Goal: Transaction & Acquisition: Purchase product/service

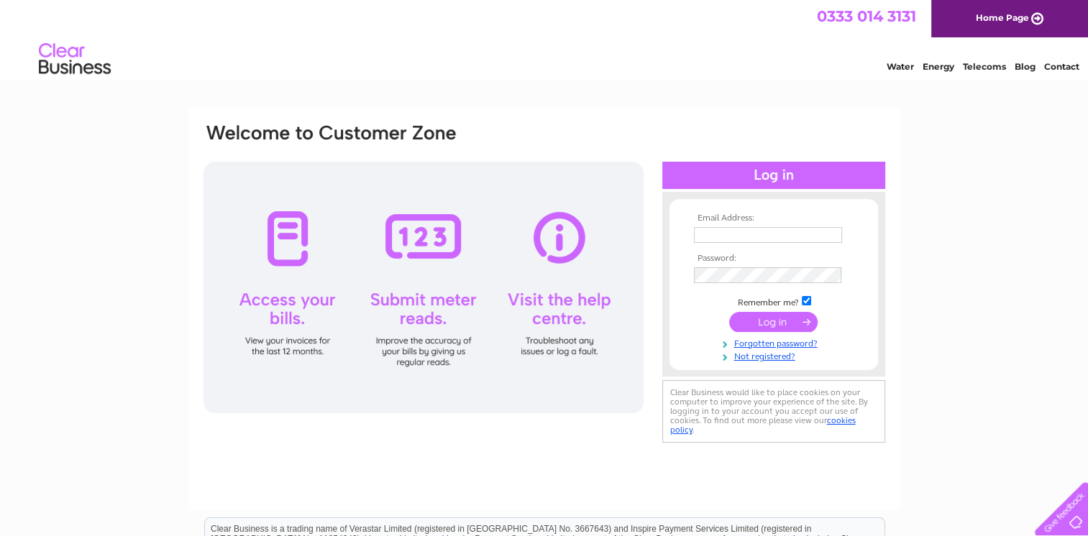
click at [776, 233] on input "text" at bounding box center [768, 235] width 148 height 16
type input "denvercardwell01@gmail.com"
click at [771, 322] on input "submit" at bounding box center [773, 322] width 88 height 20
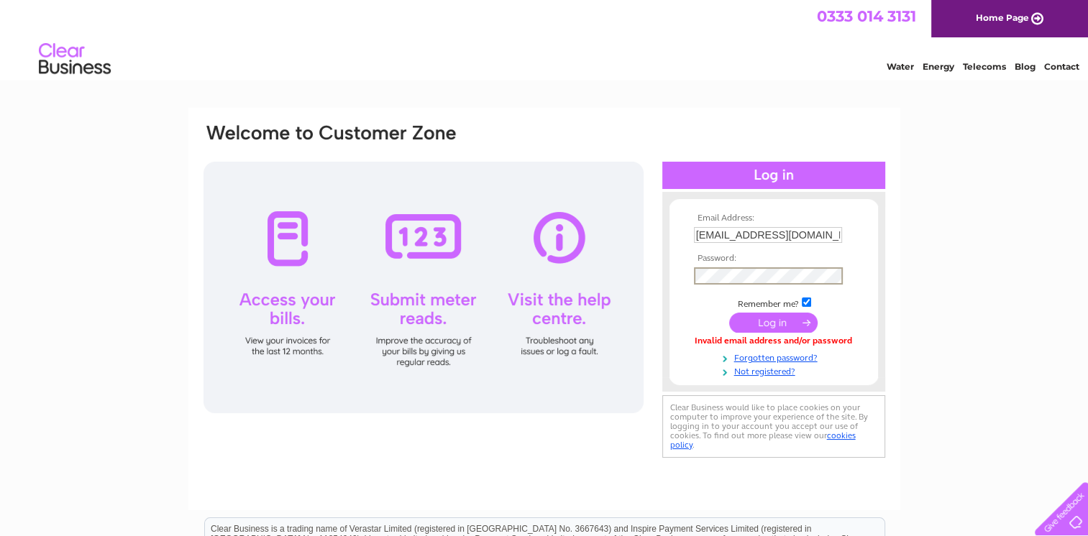
click at [759, 324] on input "submit" at bounding box center [773, 323] width 88 height 20
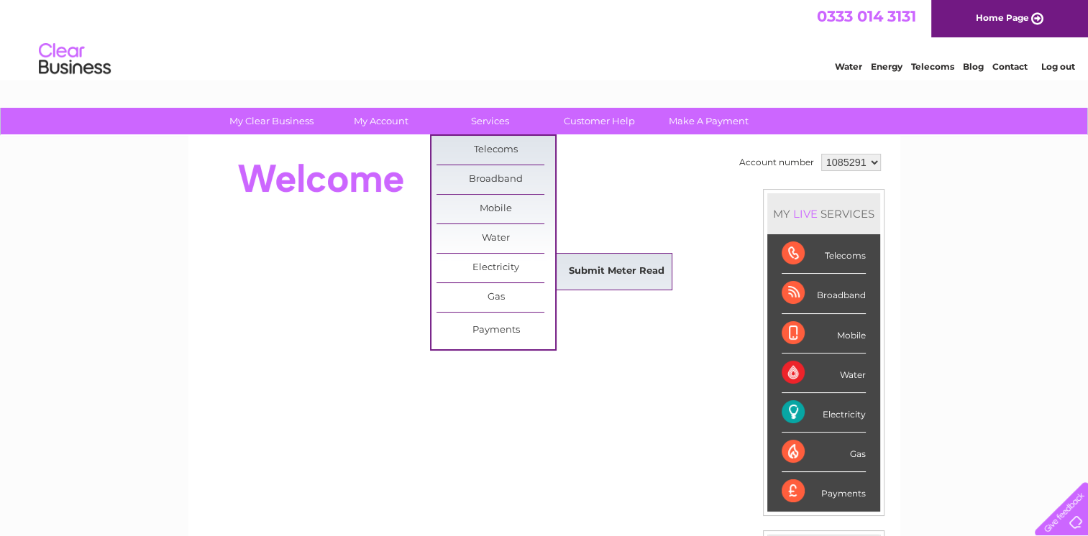
click at [588, 270] on link "Submit Meter Read" at bounding box center [616, 271] width 119 height 29
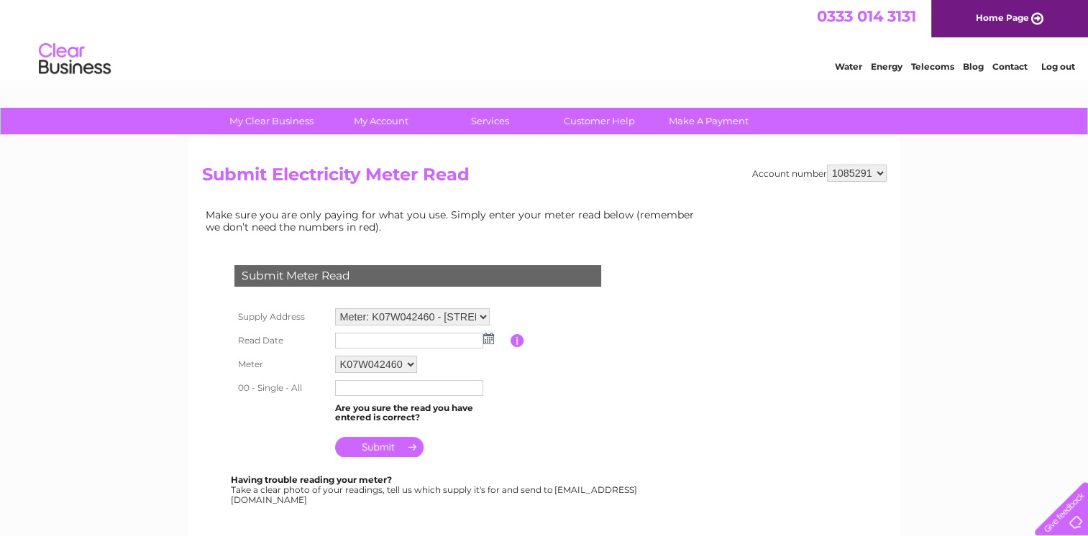
click at [484, 339] on img at bounding box center [488, 339] width 11 height 12
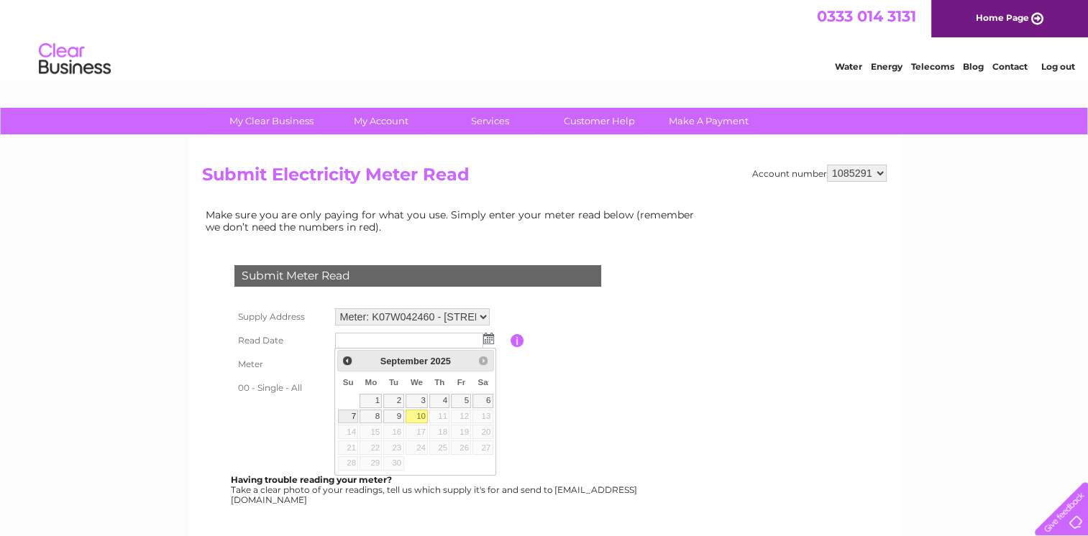
click at [352, 413] on link "7" at bounding box center [348, 417] width 20 height 14
type input "2025/09/07"
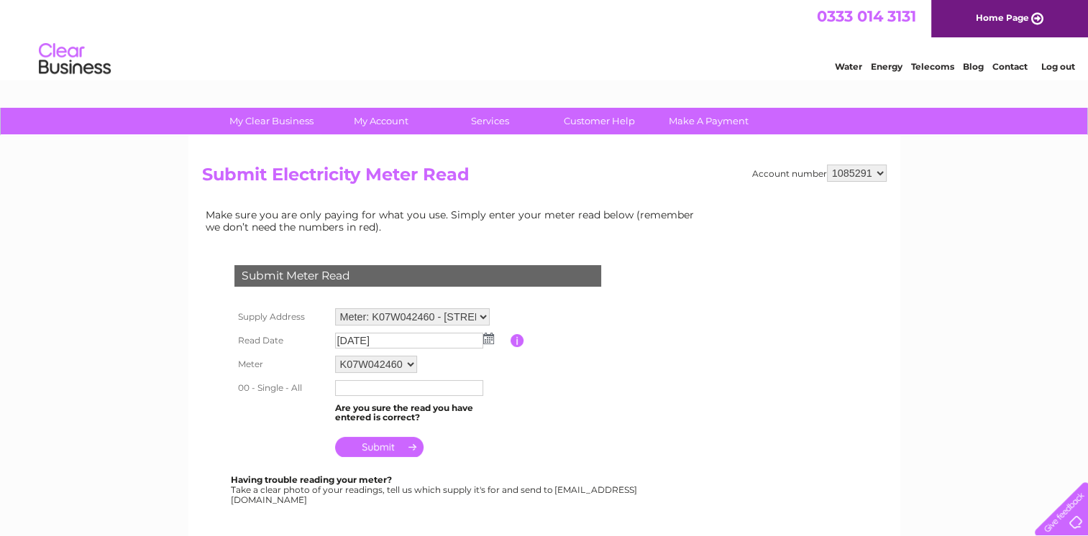
click at [362, 384] on input "text" at bounding box center [409, 388] width 148 height 16
type input "86332"
click at [378, 444] on input "submit" at bounding box center [379, 447] width 88 height 20
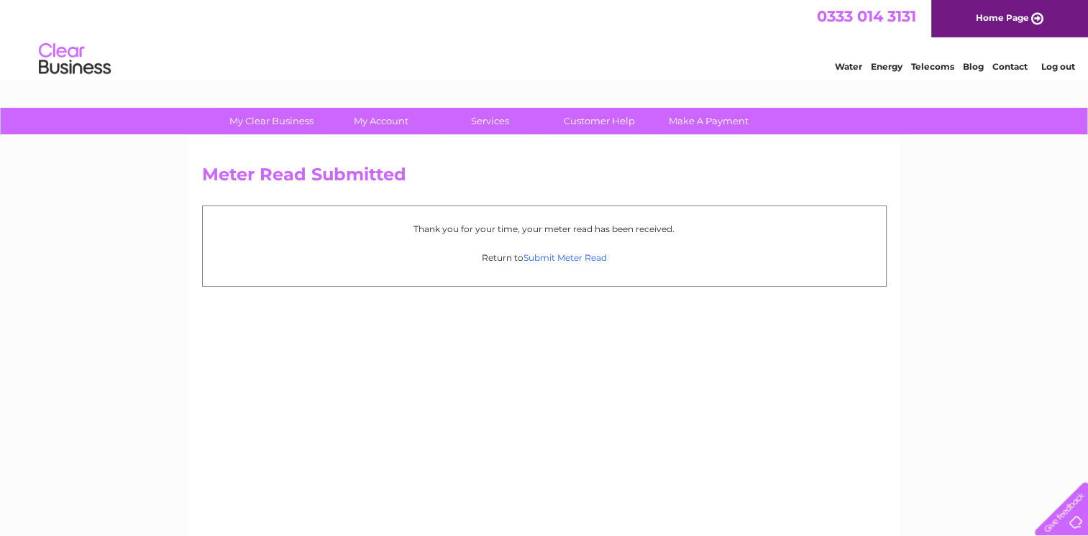
click at [561, 255] on link "Submit Meter Read" at bounding box center [565, 257] width 83 height 11
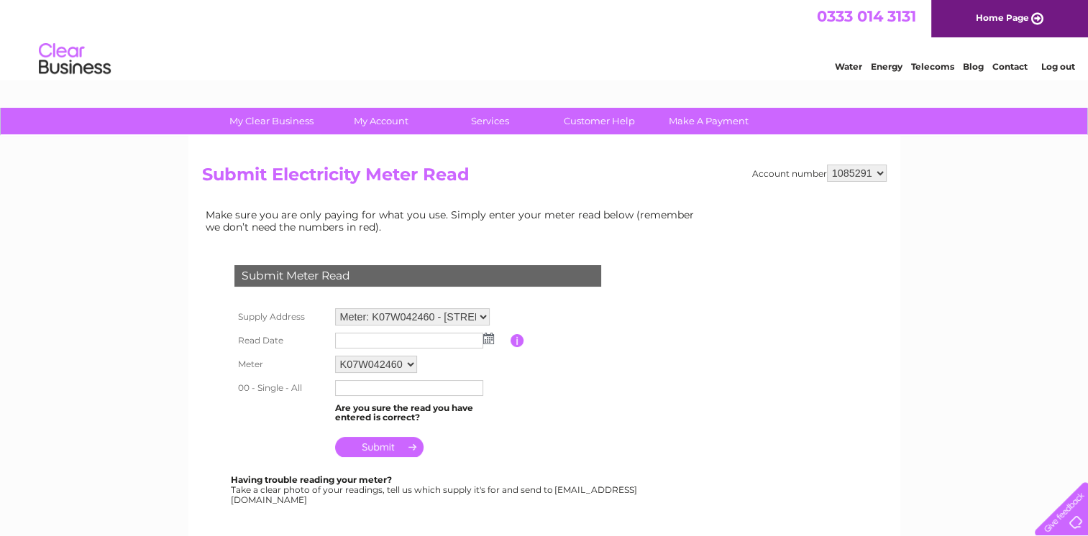
click at [480, 312] on select "Meter: K07W042460 - 23 Surrey Road, Manchester, Lancashire, M9 8AU Meter: K07W0…" at bounding box center [412, 317] width 155 height 17
select select "120187"
click at [335, 309] on select "Meter: K07W042460 - 23 Surrey Road, Manchester, Lancashire, M9 8AU Meter: K07W0…" at bounding box center [412, 318] width 155 height 19
click at [487, 339] on img at bounding box center [488, 339] width 11 height 12
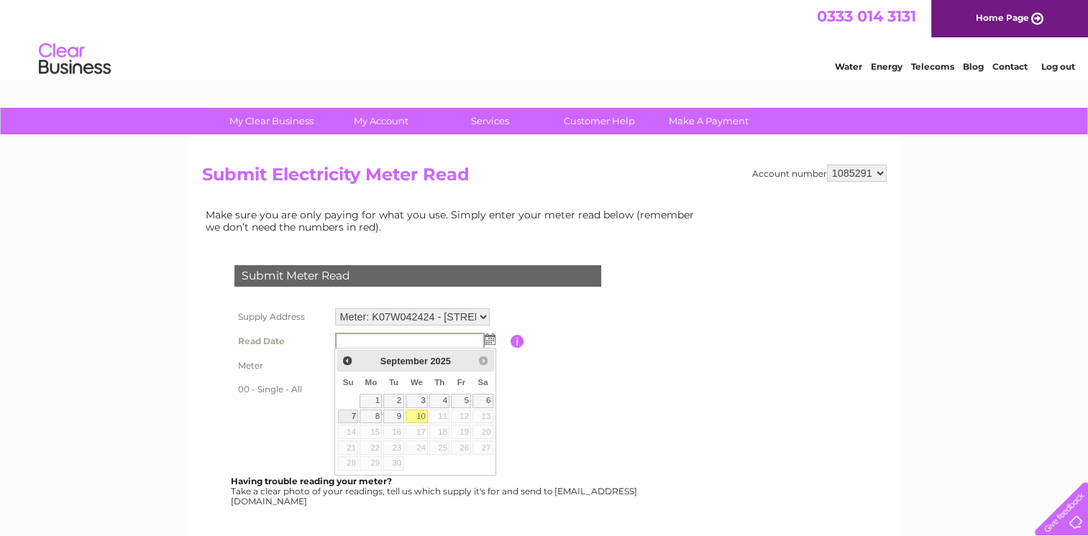
click at [352, 416] on link "7" at bounding box center [348, 417] width 20 height 14
type input "2025/09/07"
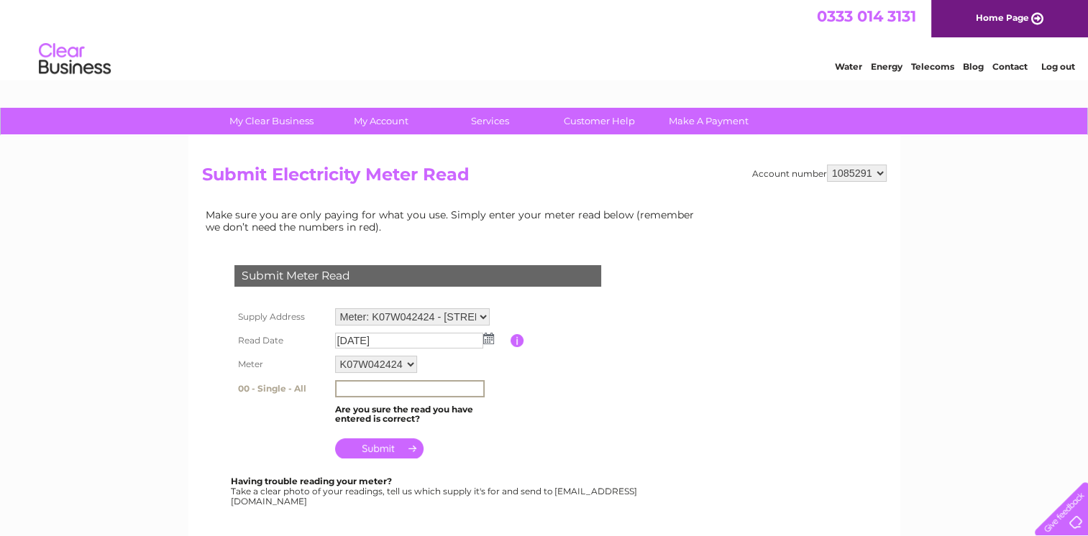
click at [357, 385] on input "text" at bounding box center [410, 388] width 150 height 17
click at [587, 410] on table "Supply Address Meter: K07W042460 - 23 Surrey Road, Manchester, Lancashire, M9 8…" at bounding box center [435, 383] width 408 height 157
click at [378, 392] on input "text" at bounding box center [410, 388] width 150 height 17
type input "11785"
click at [374, 448] on input "submit" at bounding box center [379, 447] width 88 height 20
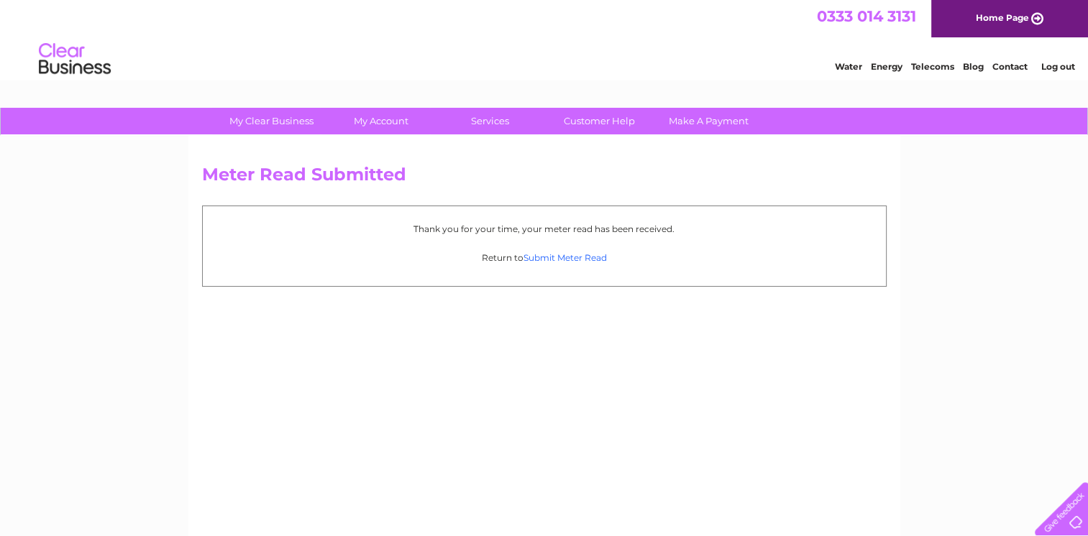
click at [554, 257] on link "Submit Meter Read" at bounding box center [565, 257] width 83 height 11
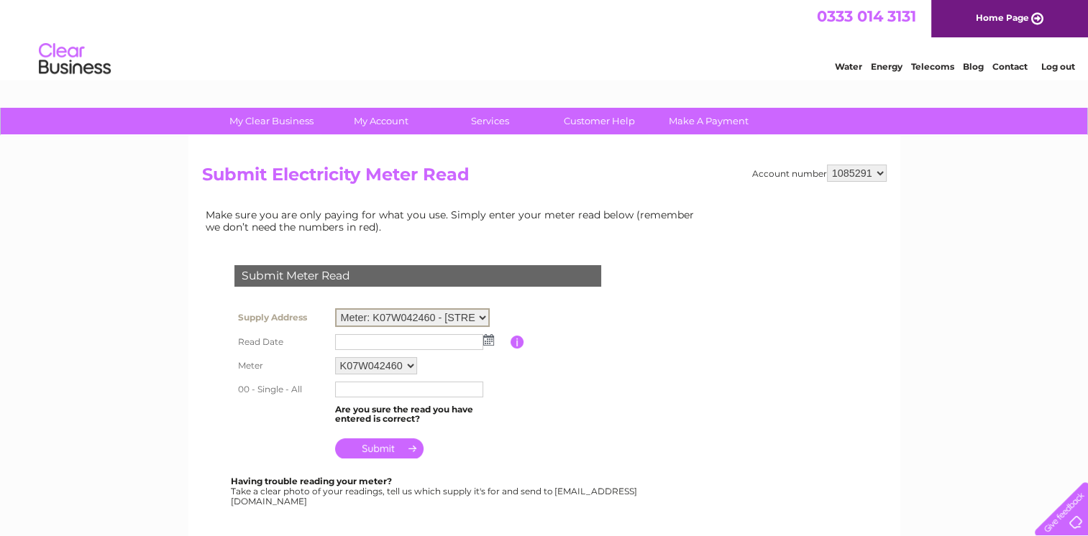
click at [483, 314] on select "Meter: K07W042460 - [STREET_ADDRESS] Meter: K07W042424 - [STREET_ADDRESS] Meter…" at bounding box center [412, 318] width 155 height 19
select select "120190"
click at [335, 309] on select "Meter: K07W042460 - 23 Surrey Road, Manchester, Lancashire, M9 8AU Meter: K07W0…" at bounding box center [412, 318] width 155 height 19
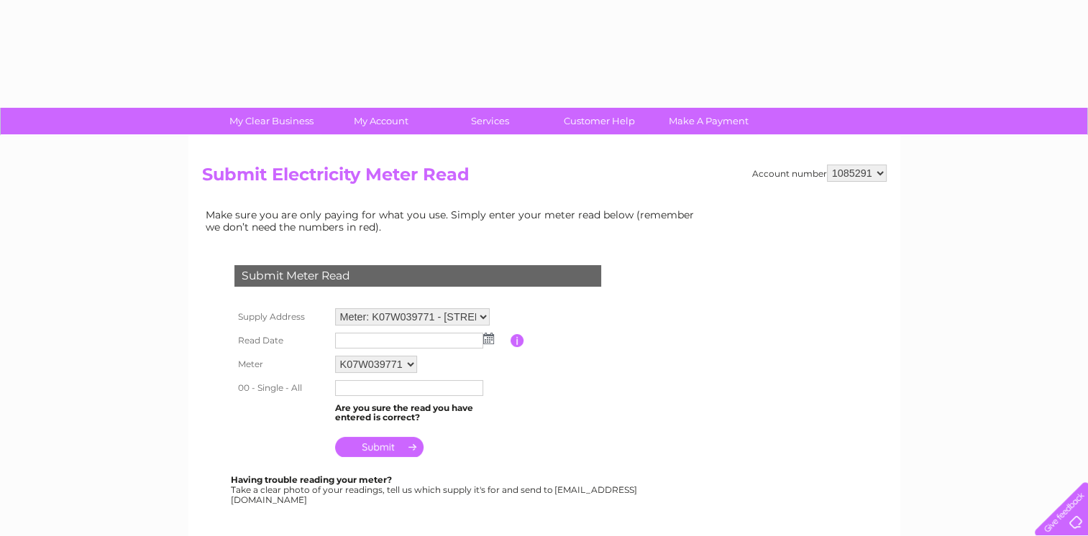
click at [486, 343] on img at bounding box center [488, 339] width 11 height 12
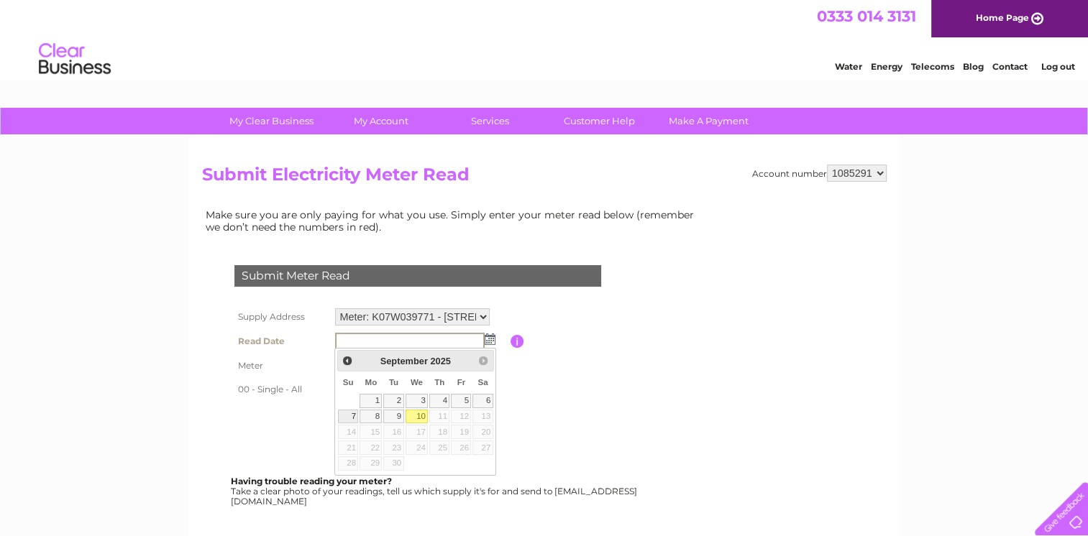
click at [351, 419] on link "7" at bounding box center [348, 417] width 20 height 14
type input "2025/09/07"
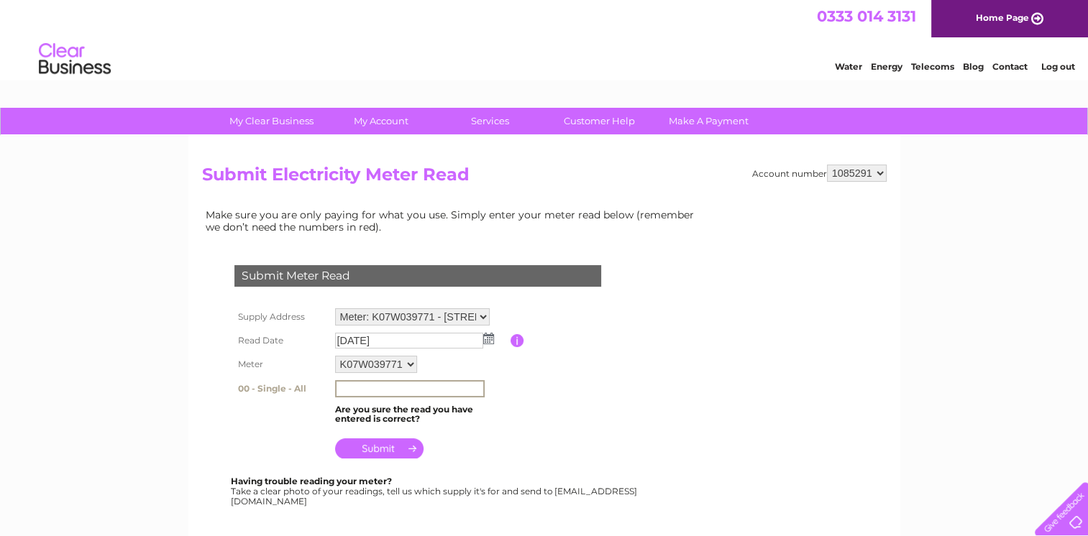
click at [360, 385] on input "text" at bounding box center [410, 388] width 150 height 17
click at [634, 410] on table "Supply Address Meter: K07W042460 - 23 Surrey Road, Manchester, Lancashire, M9 8…" at bounding box center [435, 383] width 408 height 157
click at [360, 391] on input "text" at bounding box center [410, 388] width 150 height 17
type input "64996"
click at [370, 448] on input "submit" at bounding box center [379, 449] width 88 height 20
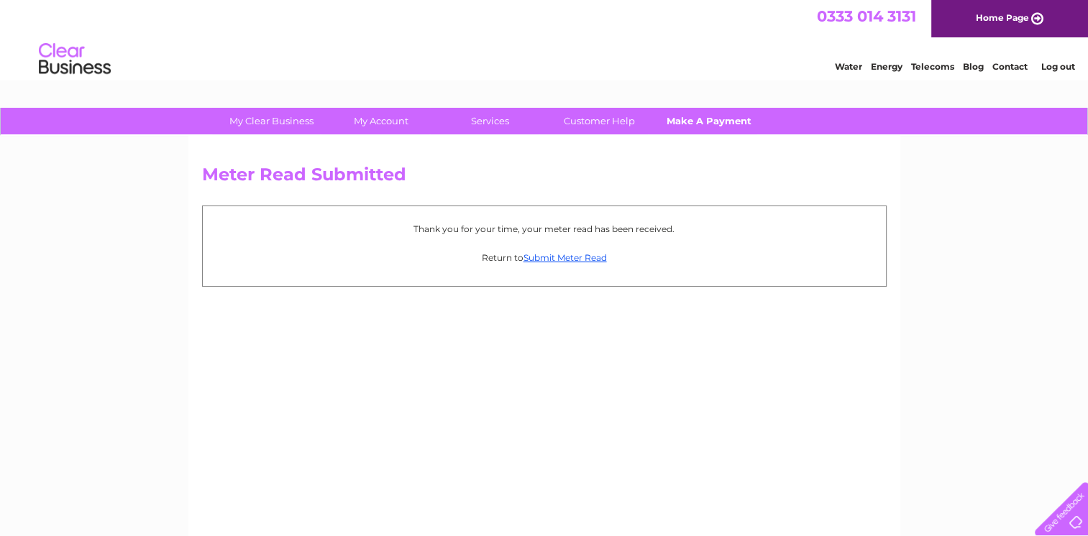
click at [694, 122] on link "Make A Payment" at bounding box center [708, 121] width 119 height 27
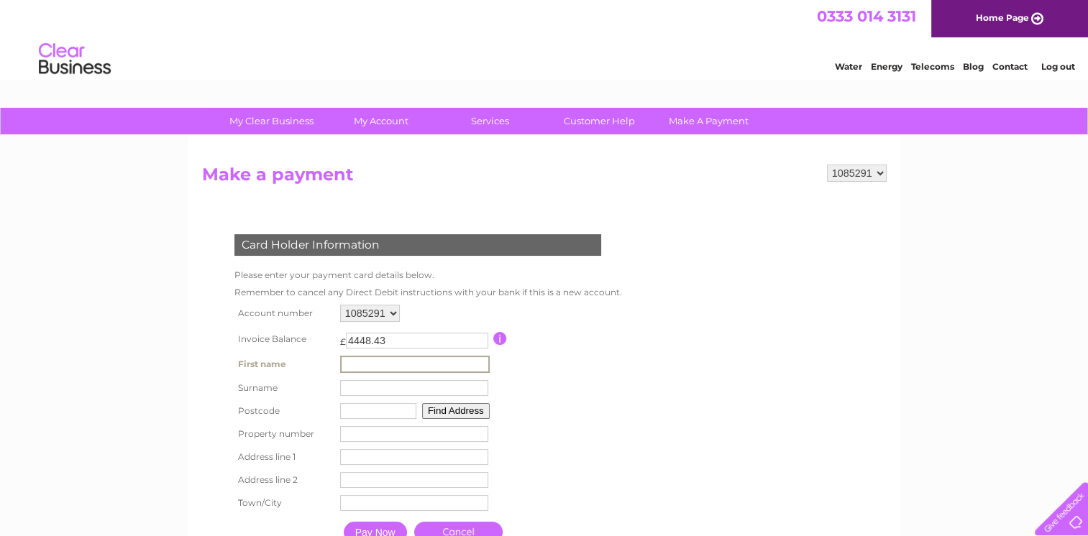
click at [390, 360] on input "text" at bounding box center [415, 364] width 150 height 17
click at [630, 387] on div "Card Holder Information Please enter your payment card details below. Remember …" at bounding box center [420, 384] width 437 height 329
click at [495, 338] on input "button" at bounding box center [497, 338] width 14 height 13
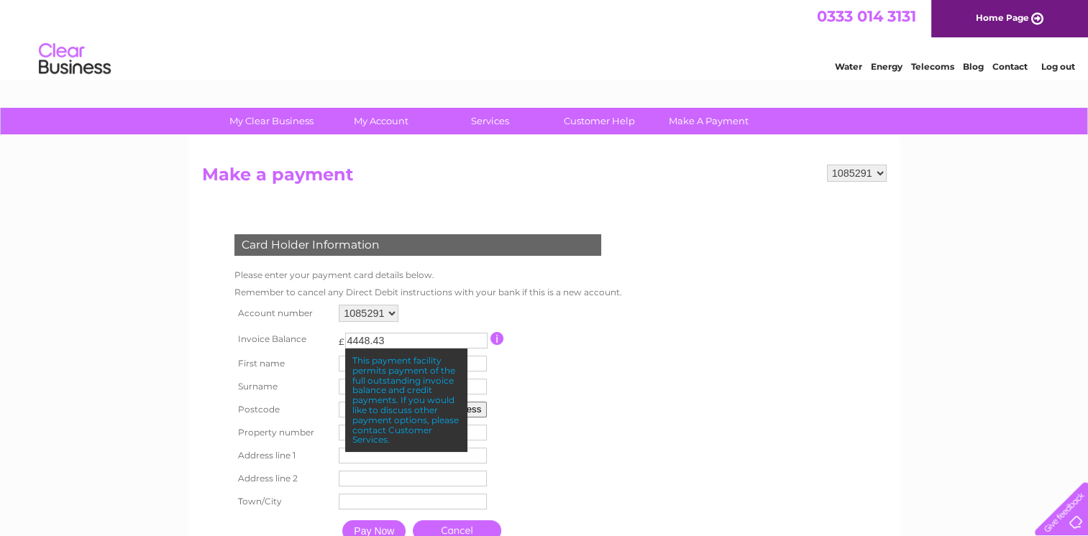
click at [598, 380] on table "Account number 1085291 1103622 Invoice Balance £ 4448.43 First name" at bounding box center [425, 425] width 388 height 248
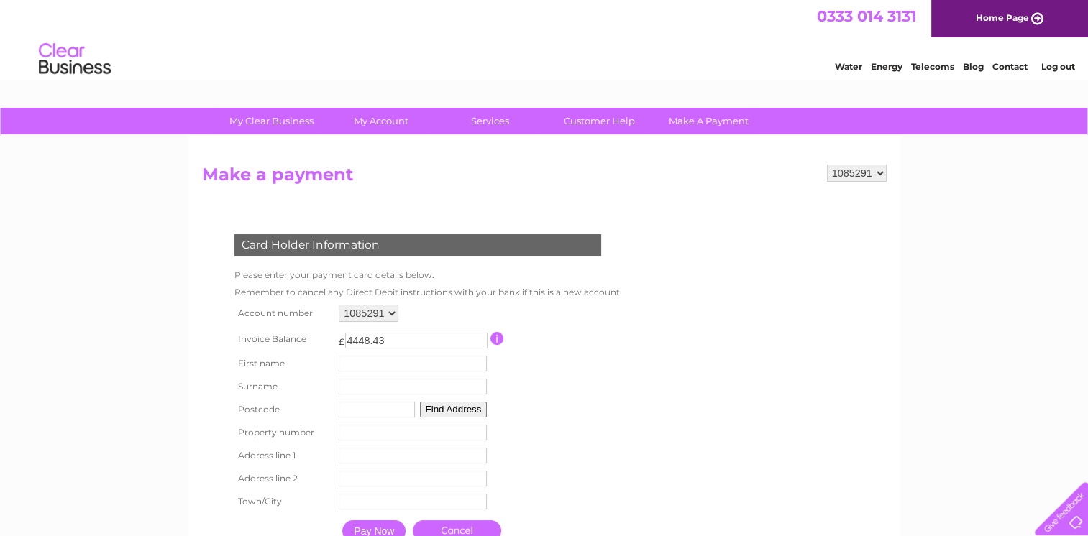
click at [347, 338] on input "4448.43" at bounding box center [416, 341] width 142 height 16
type input "448.43"
click at [755, 367] on form "1085291 1103622 Make a payment Card Holder Information Please enter your paymen…" at bounding box center [544, 371] width 685 height 413
click at [424, 362] on input "text" at bounding box center [415, 364] width 150 height 17
type input "Denver"
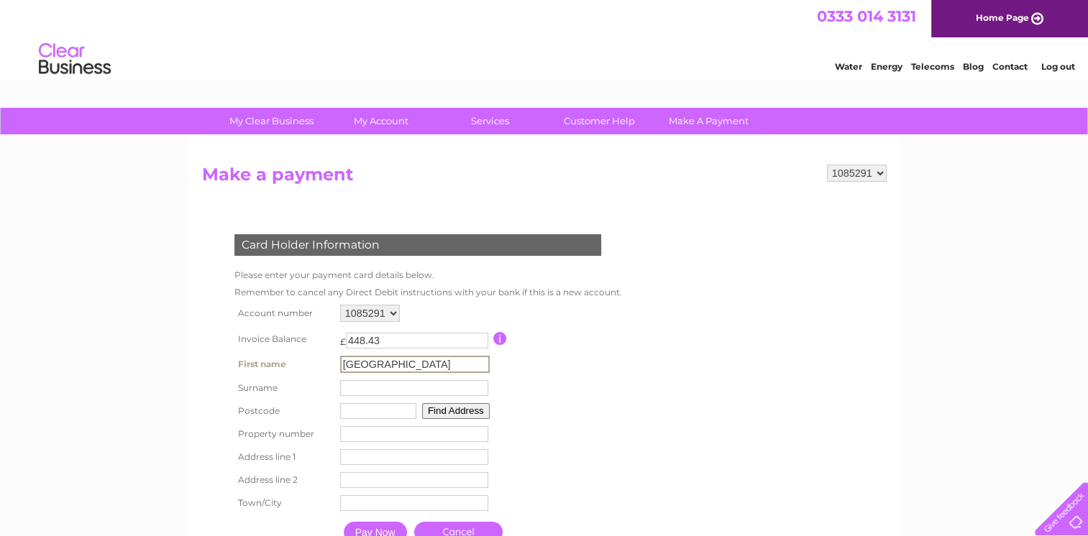
type input "Cardwell"
type input "BT38 9QA"
type input "2A Balmoral Avenue"
type input "Whitehead"
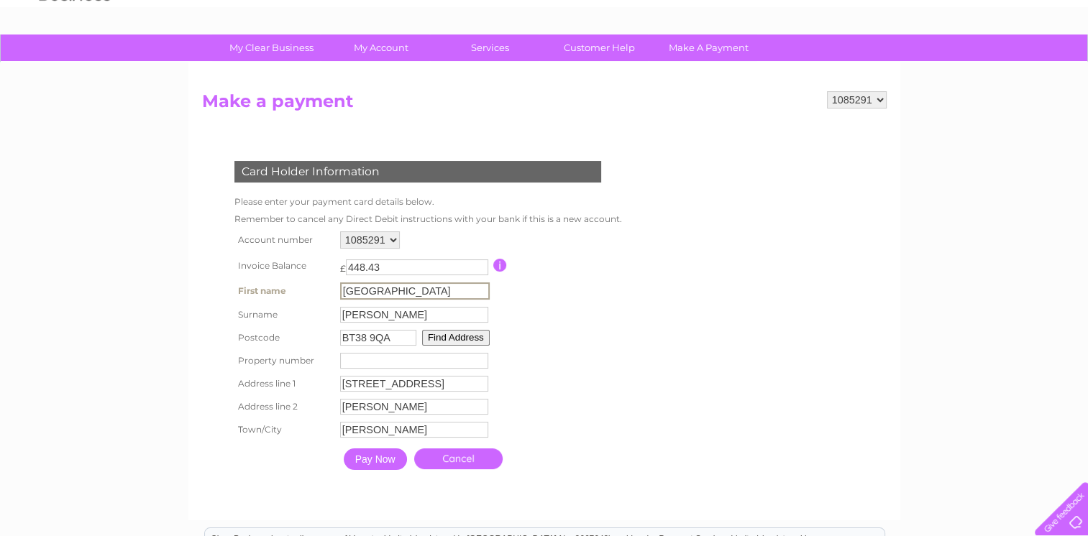
scroll to position [93, 0]
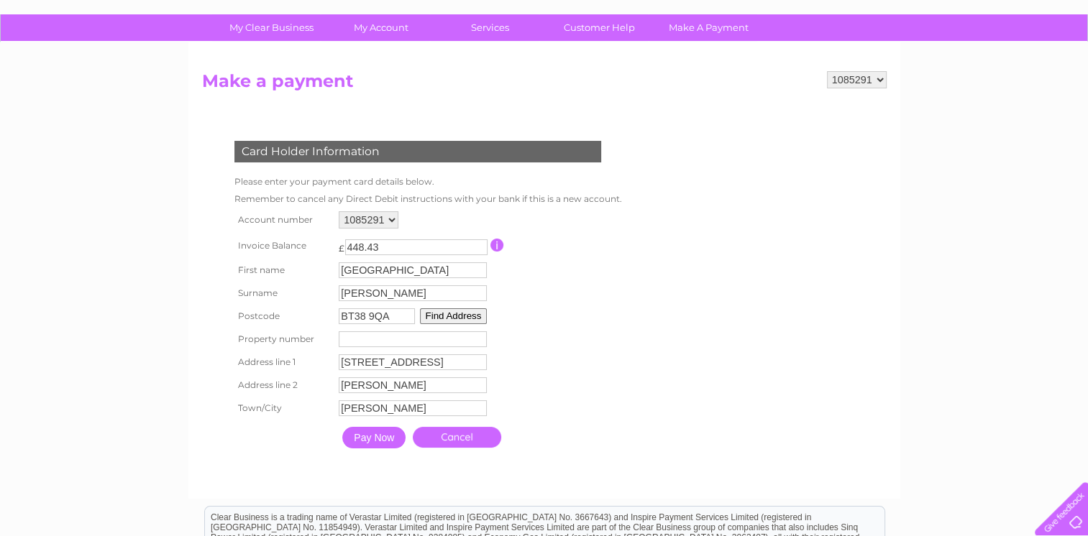
click at [352, 246] on input "448.43" at bounding box center [416, 247] width 142 height 16
click at [351, 246] on input "4.00" at bounding box center [416, 247] width 142 height 16
type input "400.00"
click at [384, 439] on input "Pay Now" at bounding box center [373, 438] width 63 height 22
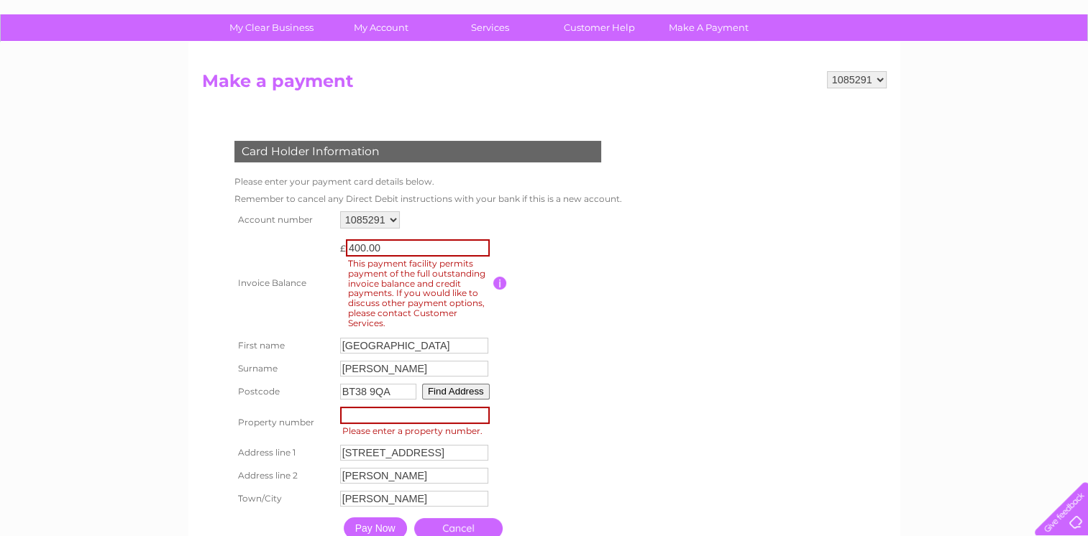
click at [667, 313] on form "1085291 1103622 Make a payment Card Holder Information Please enter your paymen…" at bounding box center [544, 323] width 685 height 504
click at [495, 280] on input "button" at bounding box center [500, 283] width 14 height 13
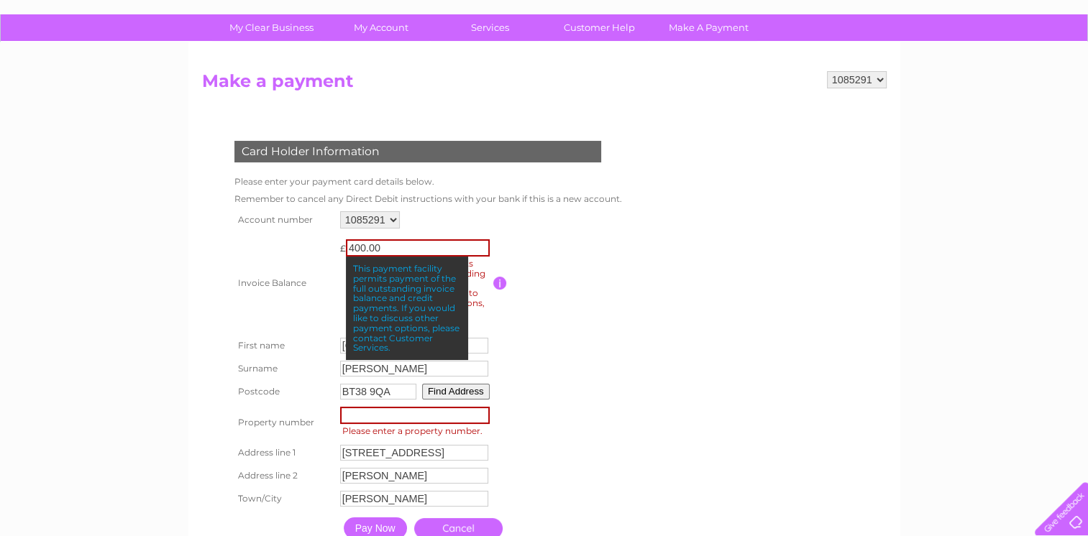
click at [555, 232] on td at bounding box center [557, 283] width 129 height 102
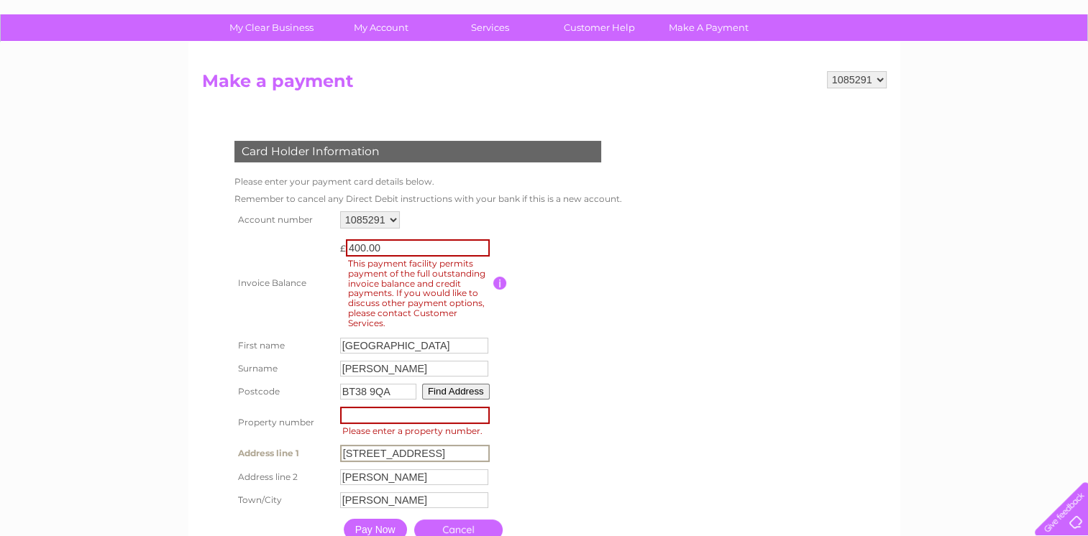
click at [354, 452] on input "2A Balmoral Avenue" at bounding box center [415, 453] width 150 height 17
click at [342, 452] on input "2A Balmoral Avenue" at bounding box center [415, 453] width 150 height 17
type input "Balmoral Avenue"
click at [348, 417] on input "number" at bounding box center [415, 415] width 150 height 17
type input "1"
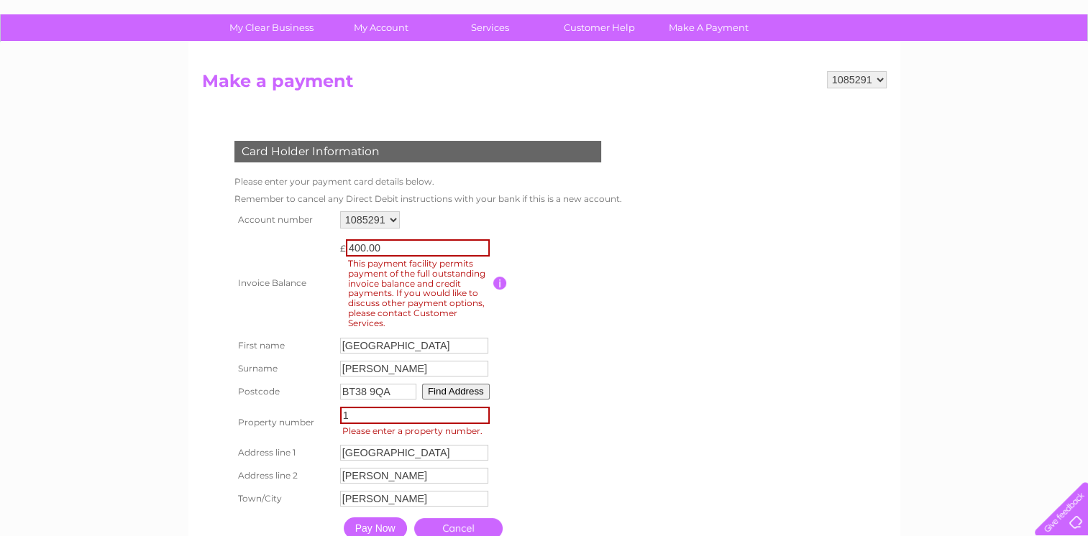
click at [480, 418] on input "1" at bounding box center [415, 415] width 150 height 17
click at [466, 393] on button "Find Address" at bounding box center [454, 392] width 68 height 16
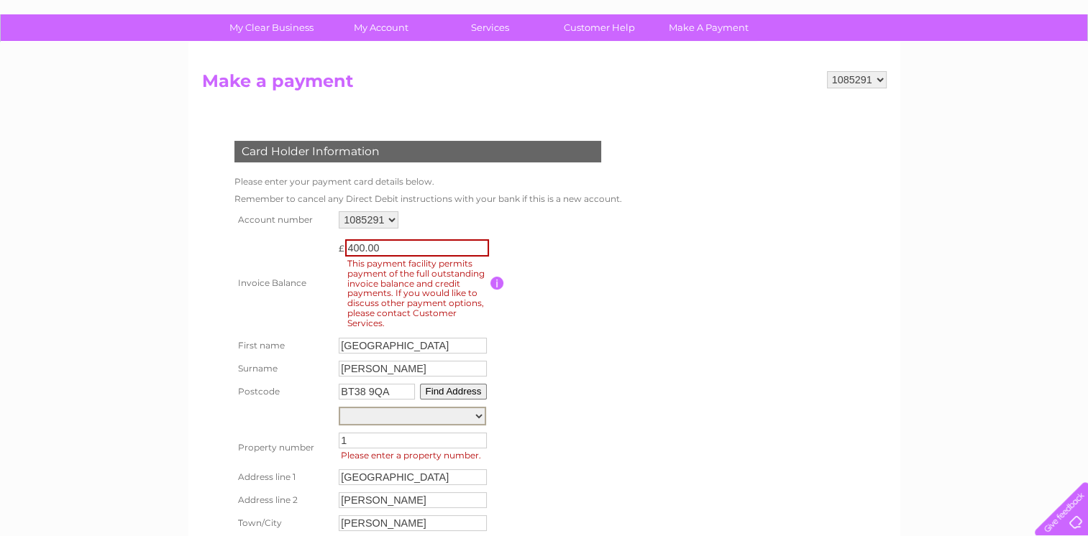
click at [480, 415] on select "Street Record, Balmoral Avenue 1, Balmoral Avenue 2, Balmoral Avenue 3, Balmora…" at bounding box center [412, 416] width 147 height 19
click at [909, 279] on div "My Clear Business Login Details My Details My Preferences Link Account My Accou…" at bounding box center [544, 436] width 1088 height 844
click at [468, 390] on button "Find Address" at bounding box center [454, 392] width 68 height 16
click at [477, 414] on select "Street Record, Balmoral Avenue 1, Balmoral Avenue 2, Balmoral Avenue 3, Balmora…" at bounding box center [412, 415] width 147 height 17
select select "2a,Balmoral Avenue,,Carrickfergus"
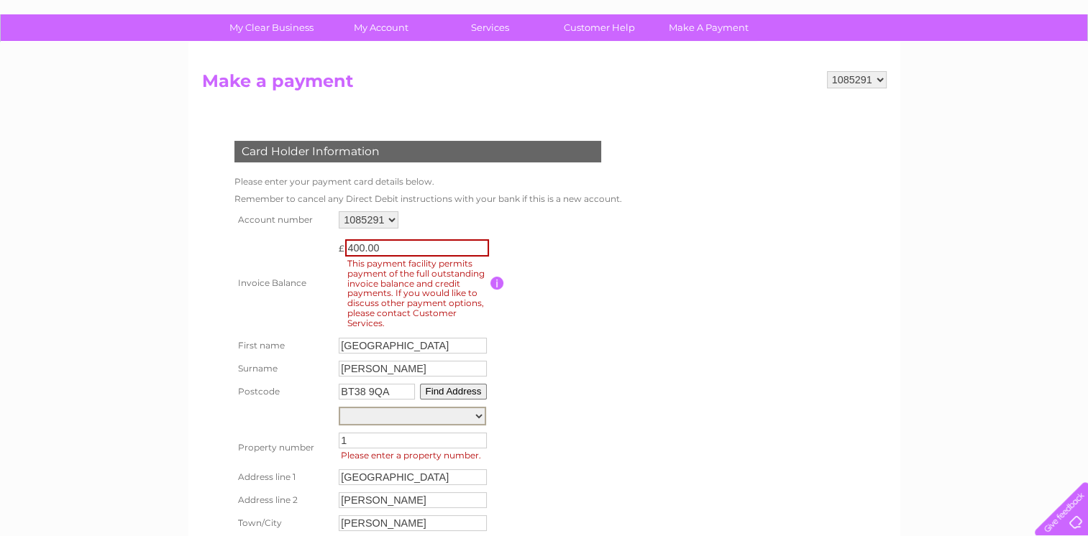
click at [339, 407] on select "Street Record, Balmoral Avenue 1, Balmoral Avenue 2, Balmoral Avenue 3, Balmora…" at bounding box center [412, 416] width 147 height 19
type input "Balmoral Avenue"
type input "Carrickfergus"
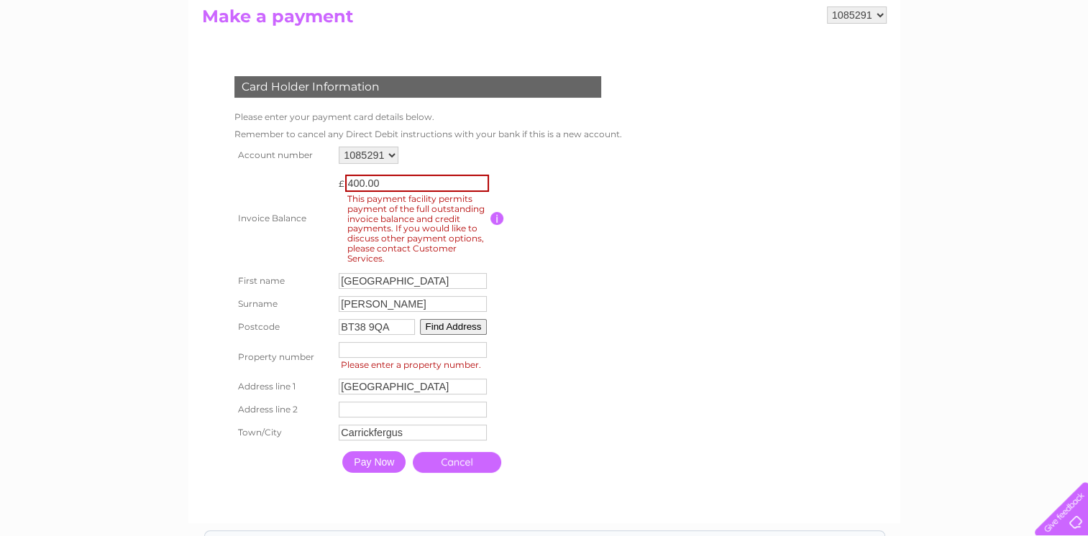
scroll to position [194, 0]
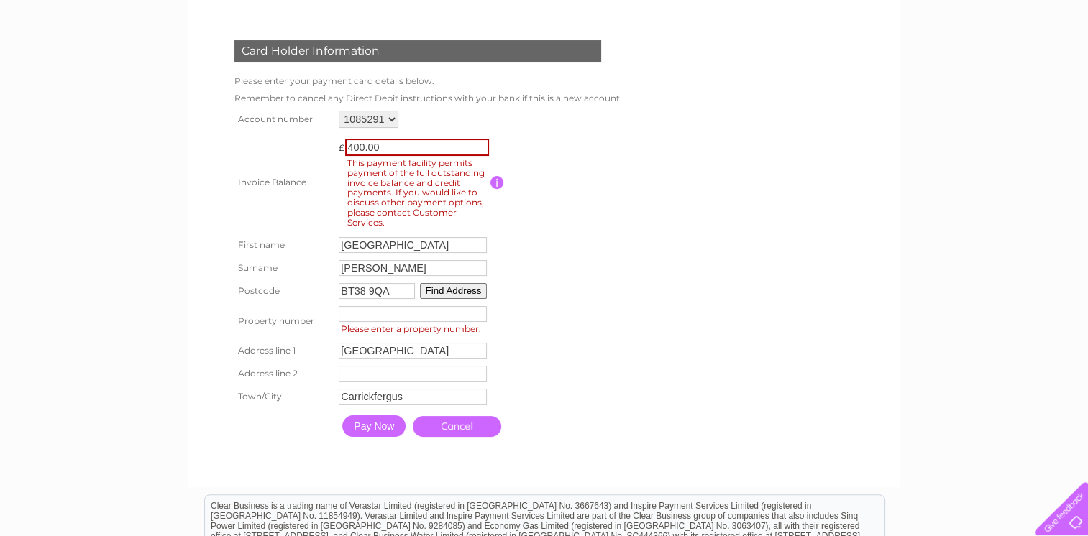
click at [359, 430] on input "Pay Now" at bounding box center [373, 427] width 63 height 22
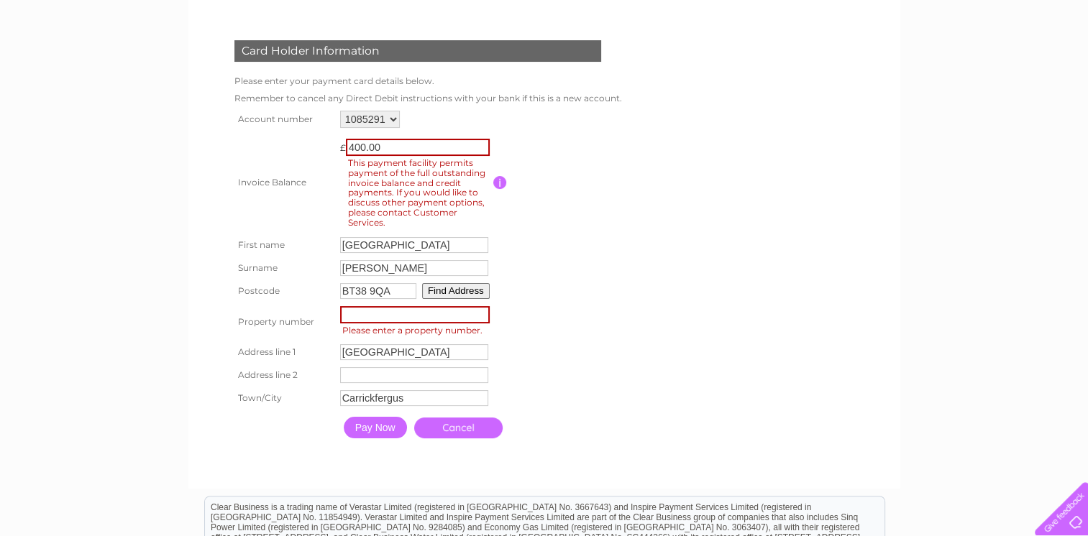
click at [355, 317] on input "number" at bounding box center [415, 314] width 150 height 17
type input "2"
click at [658, 326] on form "1085291 1103622 Make a payment Card Holder Information Please enter your paymen…" at bounding box center [544, 223] width 685 height 504
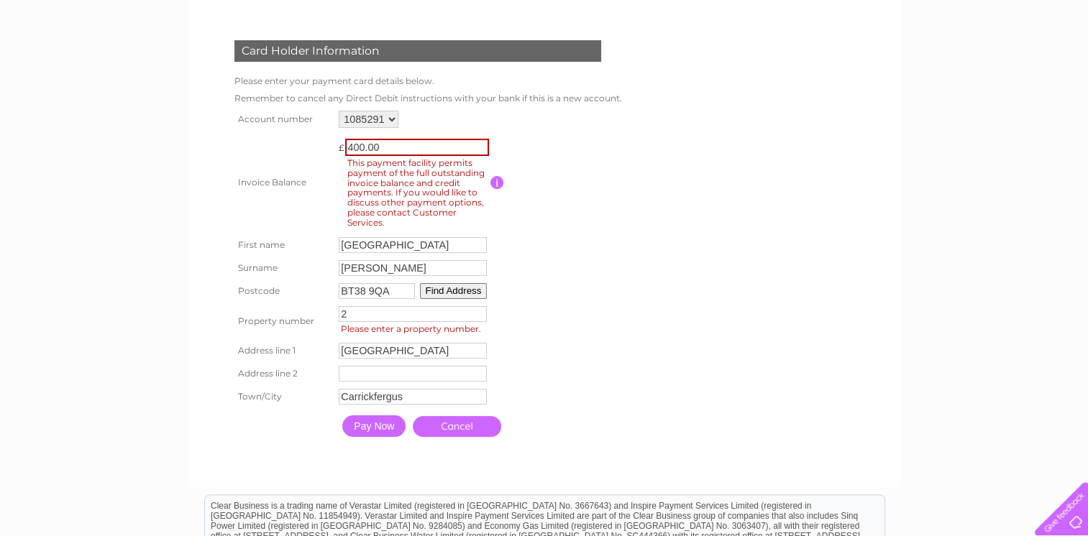
click at [341, 315] on input "2" at bounding box center [413, 314] width 148 height 16
click at [340, 352] on input "Balmoral Avenue" at bounding box center [415, 351] width 150 height 17
type input "e"
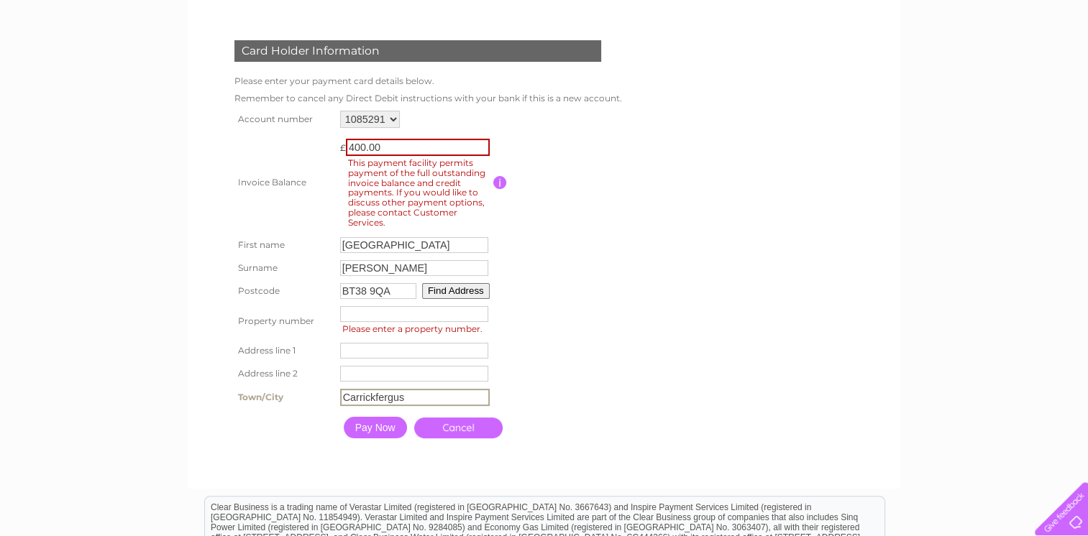
click at [341, 396] on input "Carrickfergus" at bounding box center [415, 397] width 150 height 17
type input "s"
click at [460, 288] on button "Find Address" at bounding box center [454, 291] width 68 height 16
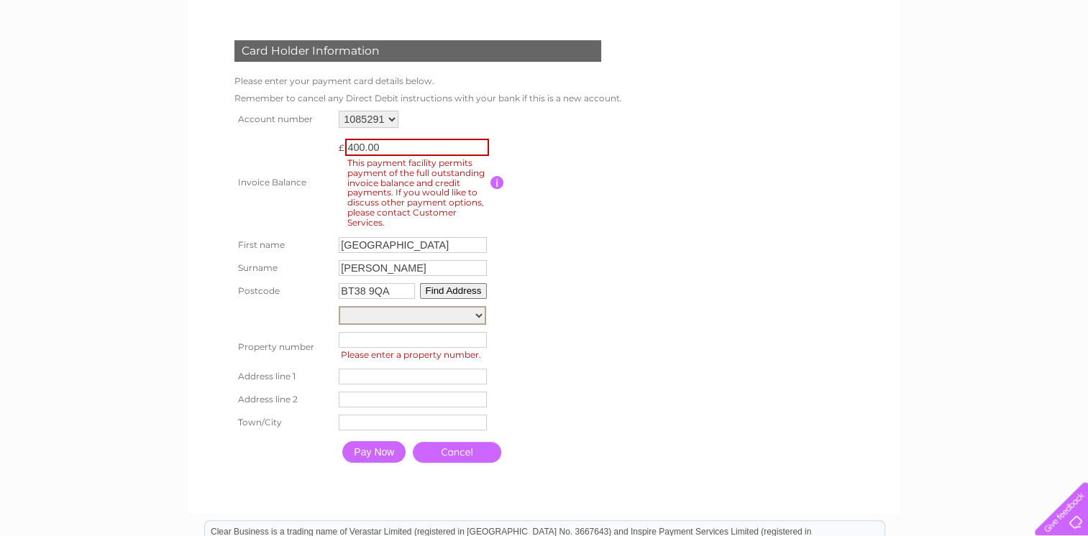
click at [480, 316] on select "Street Record, Balmoral Avenue 1, Balmoral Avenue 2, Balmoral Avenue 3, Balmora…" at bounding box center [412, 315] width 147 height 19
select select "2a,Balmoral Avenue,,Carrickfergus"
click at [339, 306] on select "Street Record, Balmoral Avenue 1, Balmoral Avenue 2, Balmoral Avenue 3, Balmora…" at bounding box center [412, 315] width 147 height 19
type input "Balmoral Avenue"
type input "Carrickfergus"
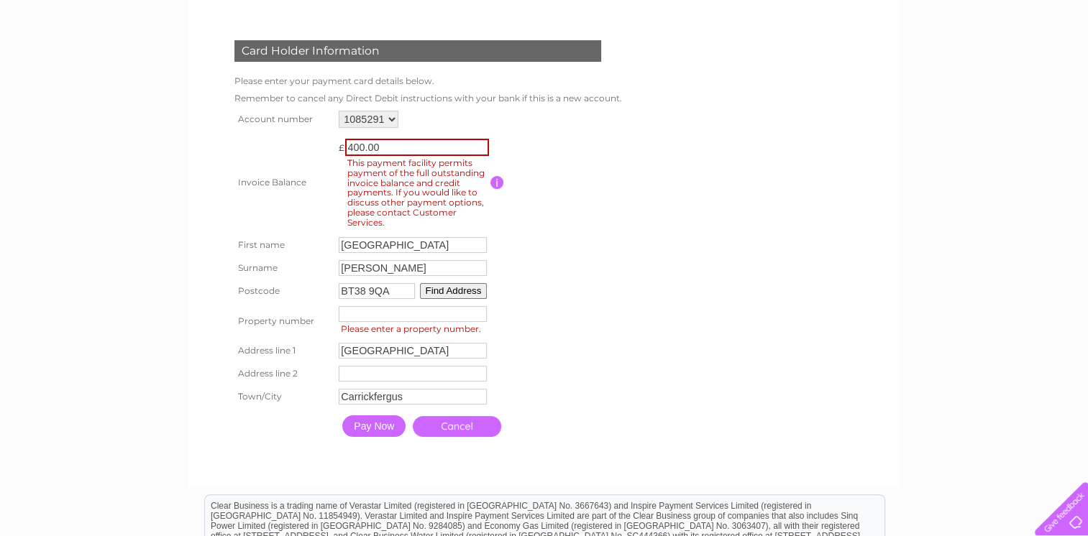
click at [434, 320] on input "number" at bounding box center [413, 314] width 148 height 16
click at [477, 317] on input "-1" at bounding box center [413, 314] width 148 height 16
click at [342, 318] on input "-1" at bounding box center [413, 314] width 148 height 16
type input "1"
type input "2"
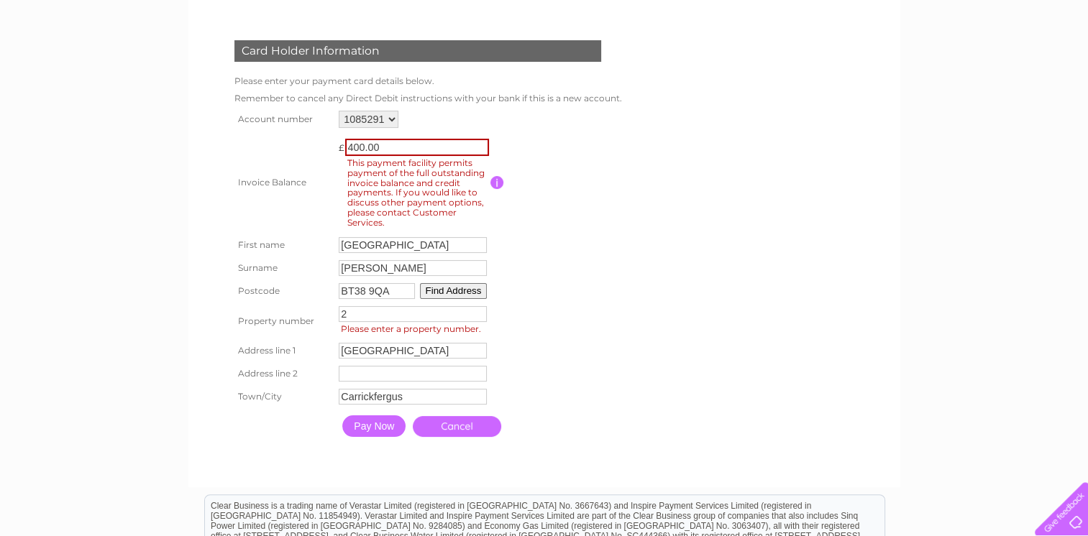
click at [342, 315] on input "2" at bounding box center [413, 314] width 148 height 16
type input "27"
click at [342, 352] on input "Balmoral Avenue" at bounding box center [415, 351] width 150 height 17
click at [342, 291] on input "BT38 9QA" at bounding box center [377, 291] width 76 height 16
type input "A"
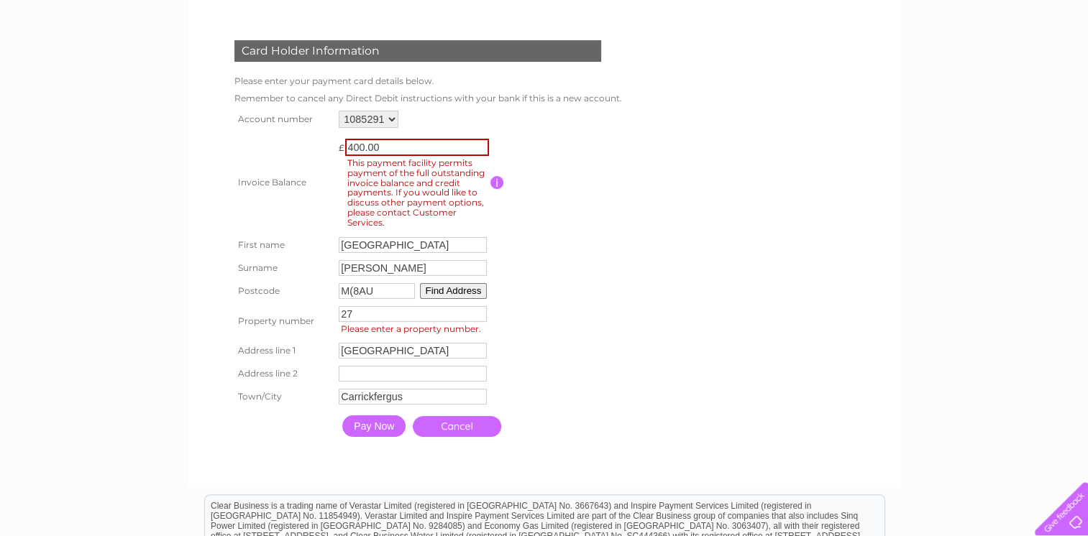
click at [348, 288] on input "M(8AU" at bounding box center [377, 291] width 76 height 16
type input "M9 8AU"
click at [351, 314] on input "27" at bounding box center [413, 314] width 148 height 16
click at [344, 351] on input "Balmoral Avenue" at bounding box center [415, 351] width 150 height 17
click at [343, 349] on input "Balmoral Avenue" at bounding box center [415, 351] width 150 height 17
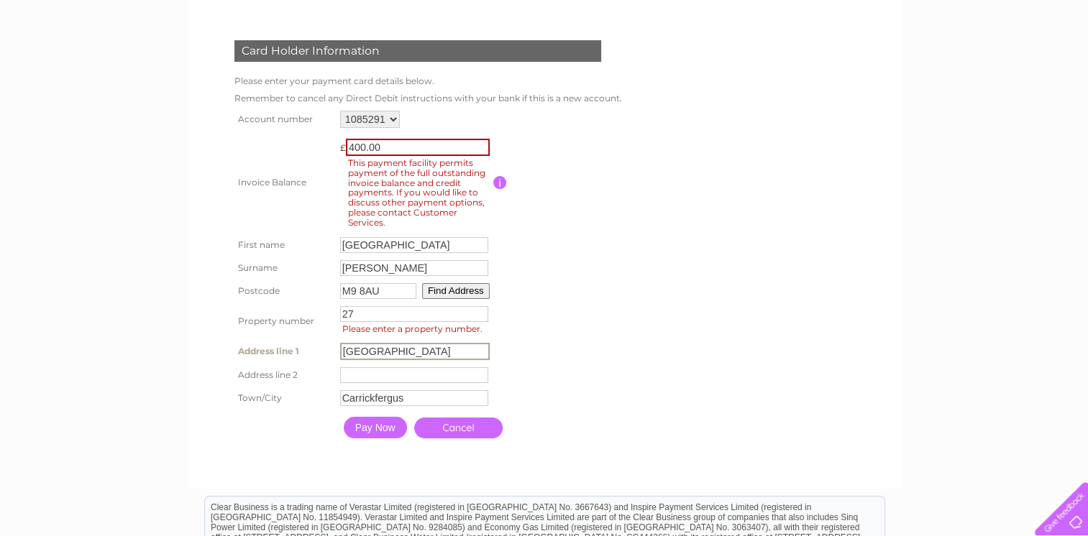
drag, startPoint x: 343, startPoint y: 349, endPoint x: 428, endPoint y: 356, distance: 85.1
click at [428, 356] on input "Balmoral Avenue" at bounding box center [415, 351] width 150 height 17
click at [342, 401] on input "Carrickfergus" at bounding box center [415, 397] width 150 height 17
type input "s"
click at [457, 289] on button "Find Address" at bounding box center [456, 291] width 68 height 16
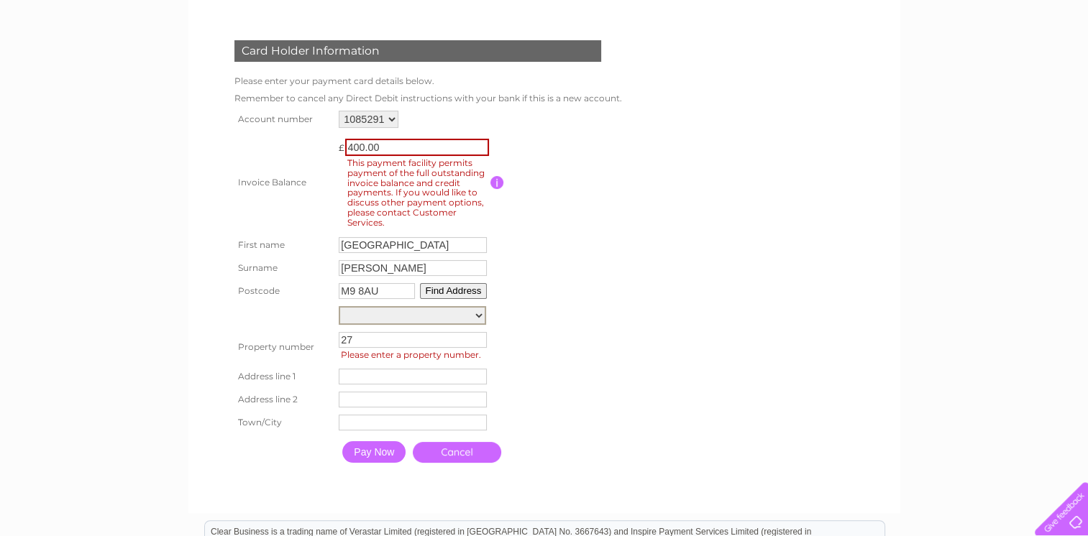
click at [479, 316] on select "Land Adjacent To 15, Surrey Road Street Record, Surrey Road 1, Surrey Road 2, S…" at bounding box center [412, 315] width 147 height 19
select select "27b,Surrey Road,,Manchester"
click at [339, 306] on select "Land Adjacent To 15, Surrey Road Street Record, Surrey Road 1, Surrey Road 2, S…" at bounding box center [412, 315] width 147 height 19
type input "Surrey Road"
type input "Manchester"
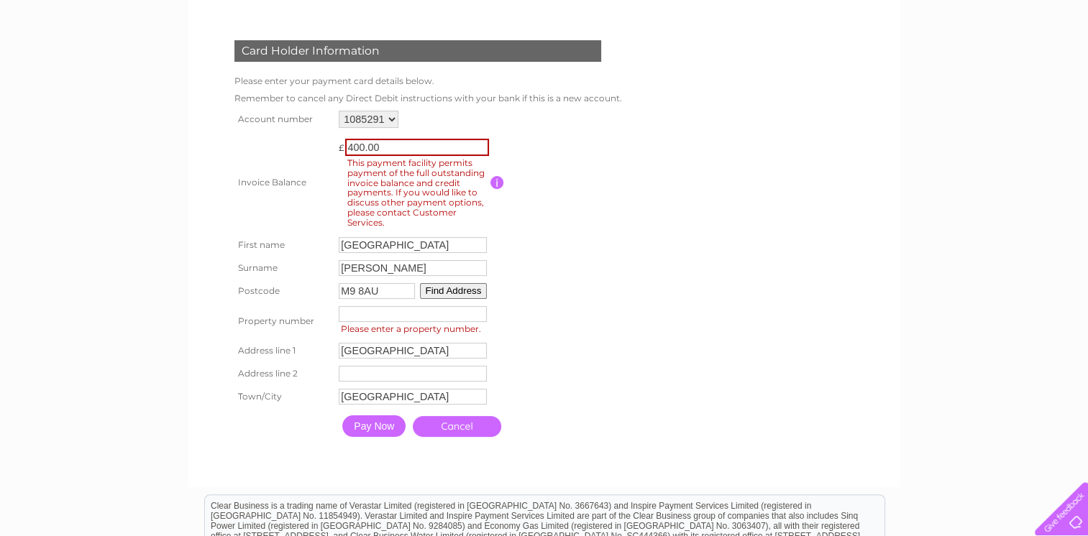
click at [445, 311] on input "number" at bounding box center [413, 314] width 148 height 16
type input "27"
click at [394, 427] on input "Pay Now" at bounding box center [373, 427] width 63 height 22
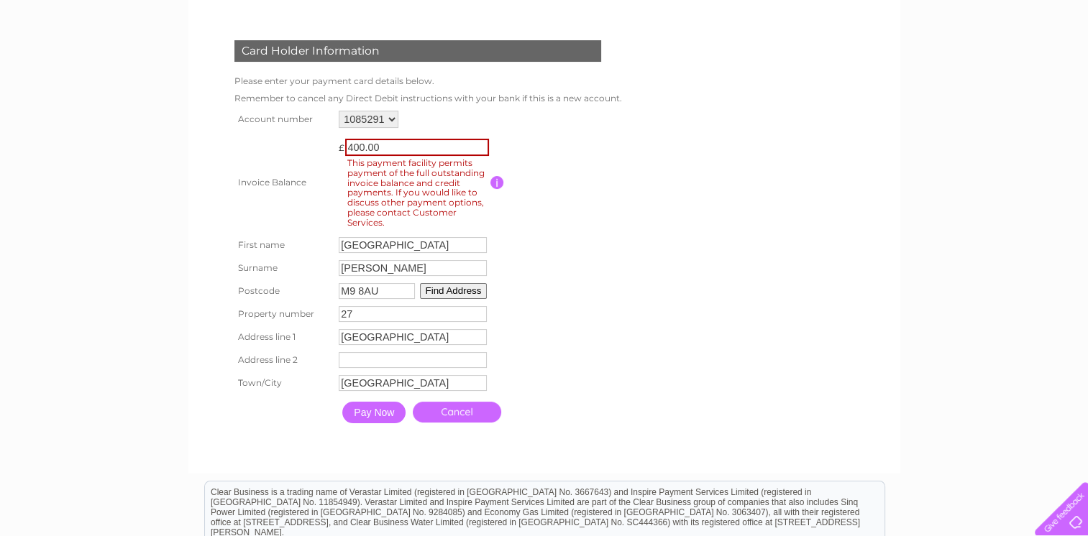
click at [385, 413] on input "Pay Now" at bounding box center [373, 413] width 63 height 22
click at [495, 181] on input "button" at bounding box center [497, 182] width 14 height 13
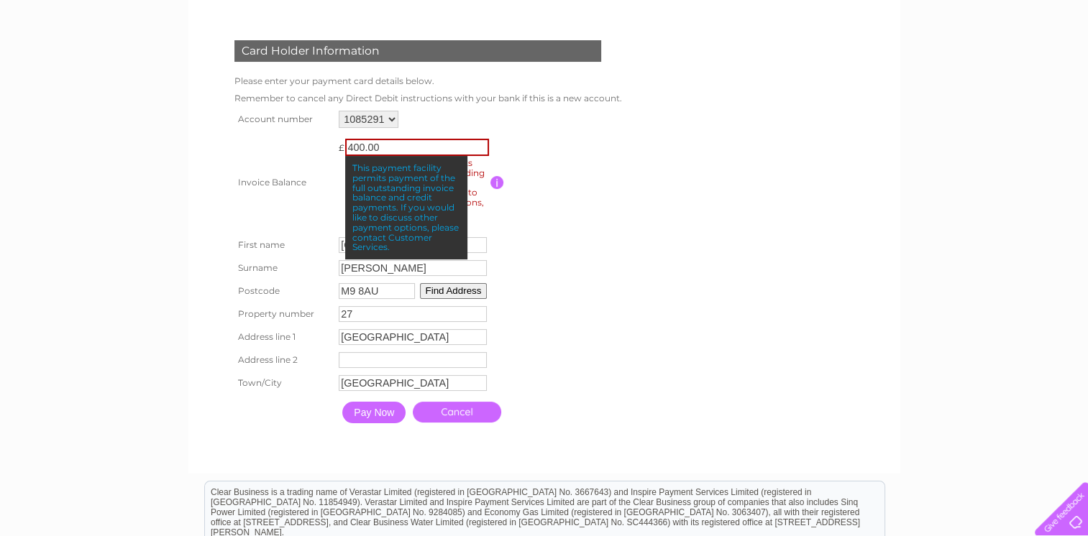
click at [420, 142] on input "400.00" at bounding box center [417, 147] width 144 height 17
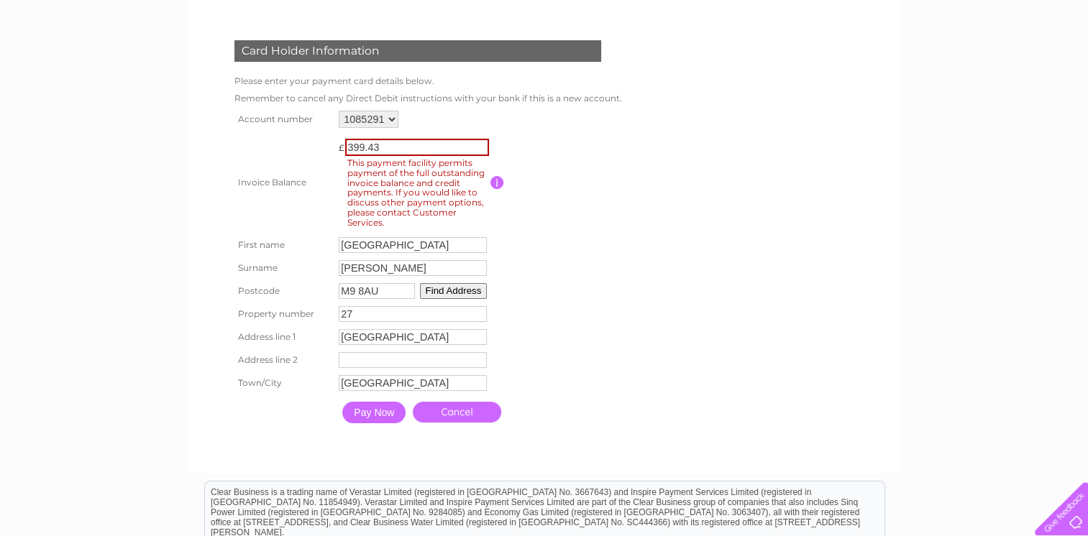
click at [480, 148] on input "399.43" at bounding box center [417, 147] width 144 height 17
click at [480, 148] on input "396.43" at bounding box center [417, 147] width 144 height 17
click at [480, 148] on input "395.43" at bounding box center [417, 147] width 144 height 17
click at [480, 148] on input "394.43" at bounding box center [417, 147] width 144 height 17
click at [480, 148] on input "393.43" at bounding box center [417, 147] width 144 height 17
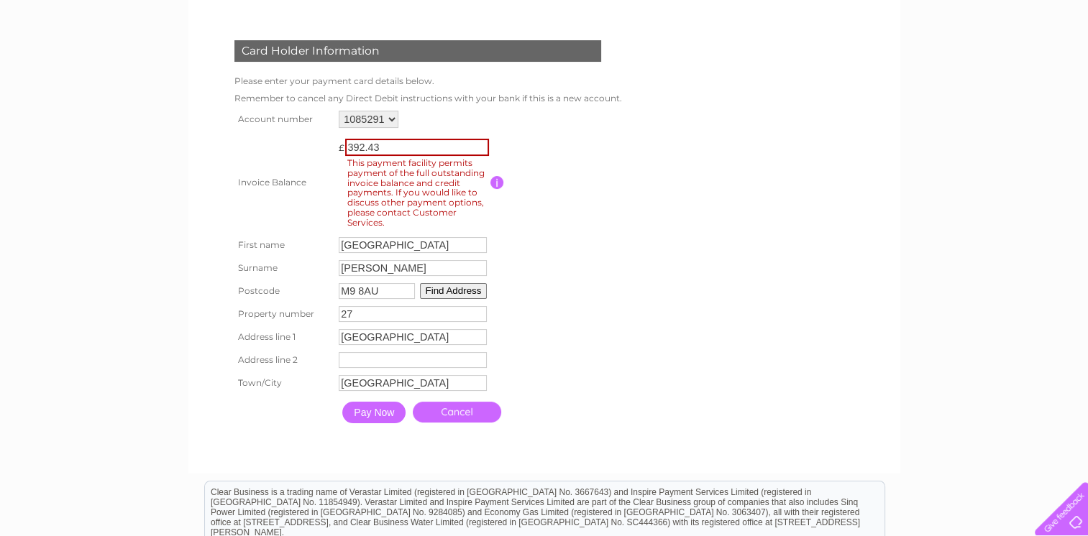
click at [480, 148] on input "392.43" at bounding box center [417, 147] width 144 height 17
click at [480, 148] on input "391.43" at bounding box center [417, 147] width 144 height 17
click at [480, 148] on input "390.43" at bounding box center [417, 147] width 144 height 17
click at [480, 148] on input "389.43" at bounding box center [417, 147] width 144 height 17
click at [480, 148] on input "384.43" at bounding box center [417, 147] width 144 height 17
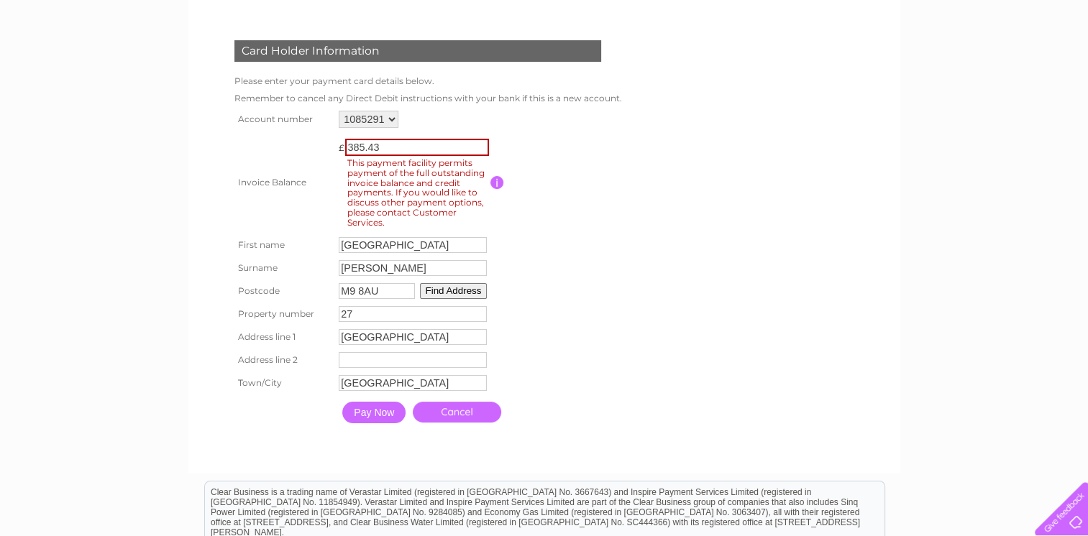
click at [479, 140] on input "385.43" at bounding box center [417, 147] width 144 height 17
click at [479, 148] on input "384.43" at bounding box center [417, 147] width 144 height 17
click at [479, 148] on input "383.43" at bounding box center [417, 147] width 144 height 17
click at [479, 143] on input "384.43" at bounding box center [417, 147] width 144 height 17
click at [479, 143] on input "385.43" at bounding box center [417, 147] width 144 height 17
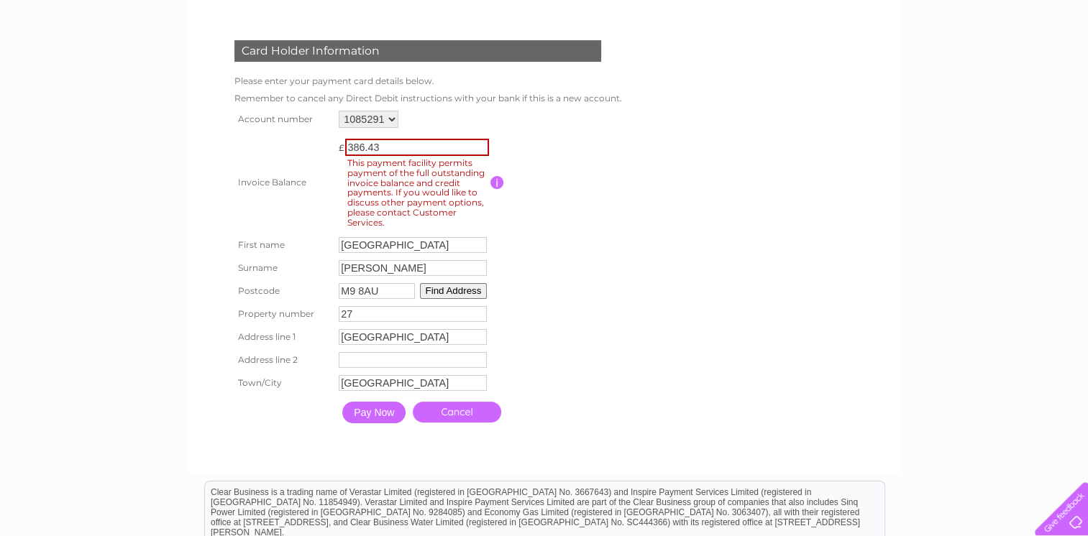
click at [479, 143] on input "386.43" at bounding box center [417, 147] width 144 height 17
click at [479, 143] on input "387.43" at bounding box center [417, 147] width 144 height 17
click at [479, 143] on input "388.43" at bounding box center [417, 147] width 144 height 17
click at [479, 143] on input "389.43" at bounding box center [417, 147] width 144 height 17
click at [479, 143] on input "390.43" at bounding box center [417, 147] width 144 height 17
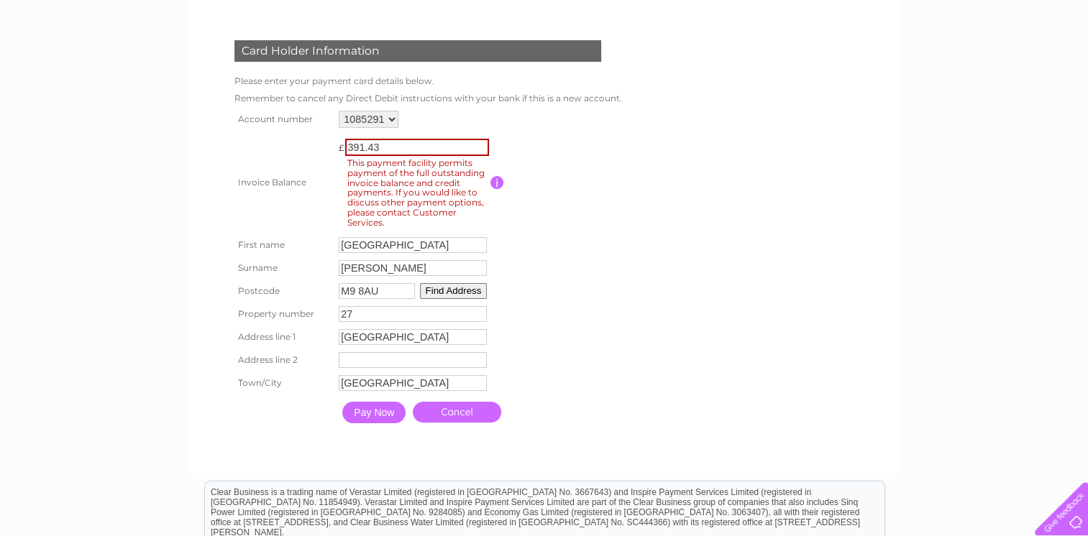
click at [479, 143] on input "391.43" at bounding box center [417, 147] width 144 height 17
click at [479, 143] on input "392.43" at bounding box center [417, 147] width 144 height 17
click at [479, 143] on input "393.43" at bounding box center [417, 147] width 144 height 17
click at [479, 143] on input "394.43" at bounding box center [417, 147] width 144 height 17
click at [479, 143] on input "395.43" at bounding box center [417, 147] width 144 height 17
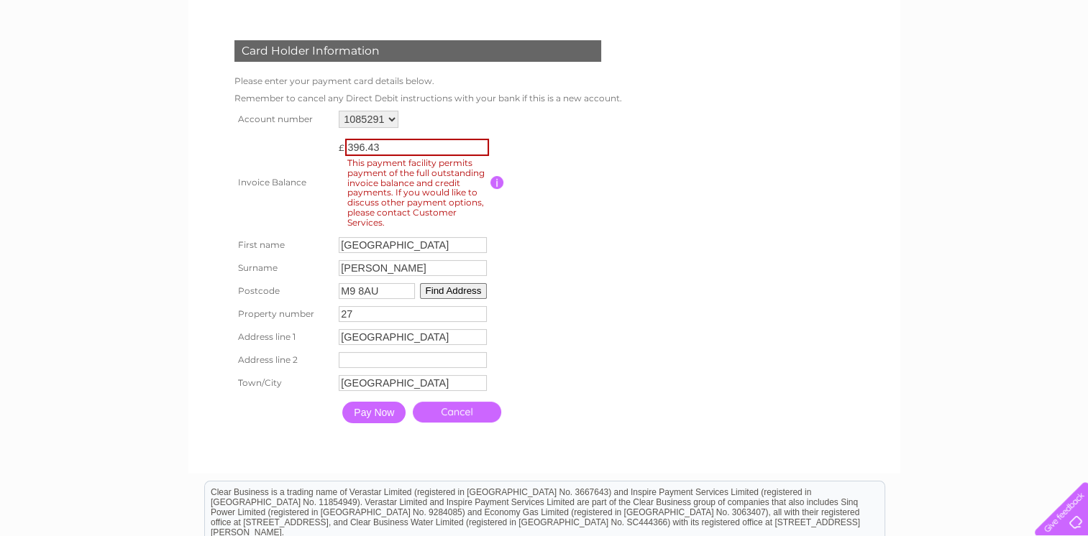
click at [479, 143] on input "396.43" at bounding box center [417, 147] width 144 height 17
click at [479, 143] on input "397.43" at bounding box center [417, 147] width 144 height 17
click at [479, 143] on input "398.43" at bounding box center [417, 147] width 144 height 17
click at [479, 143] on input "399.43" at bounding box center [417, 147] width 144 height 17
type input "400.43"
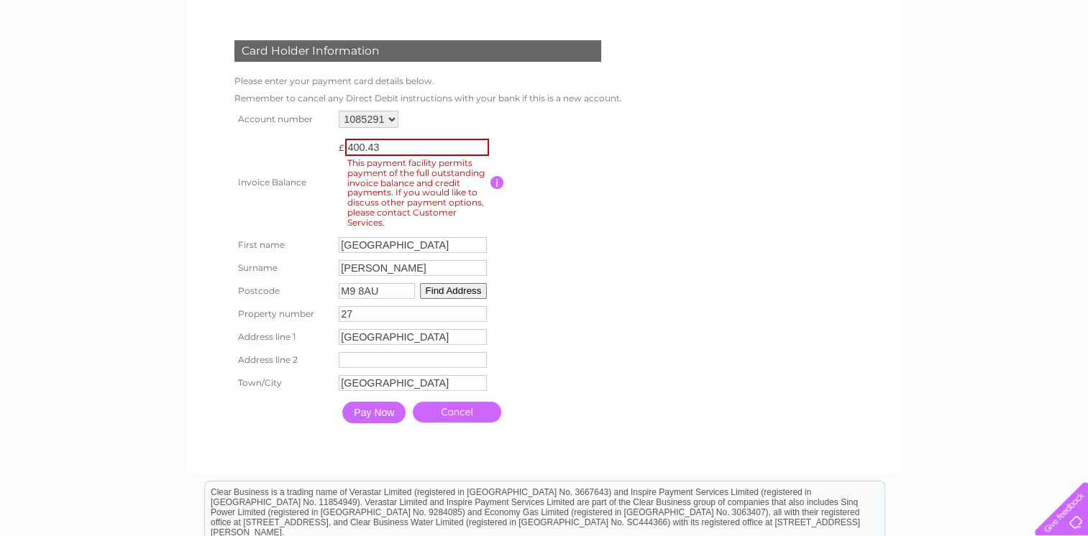
click at [479, 143] on input "400.43" at bounding box center [417, 147] width 144 height 17
click at [380, 418] on input "Pay Now" at bounding box center [373, 413] width 63 height 22
click at [497, 181] on input "button" at bounding box center [497, 182] width 14 height 13
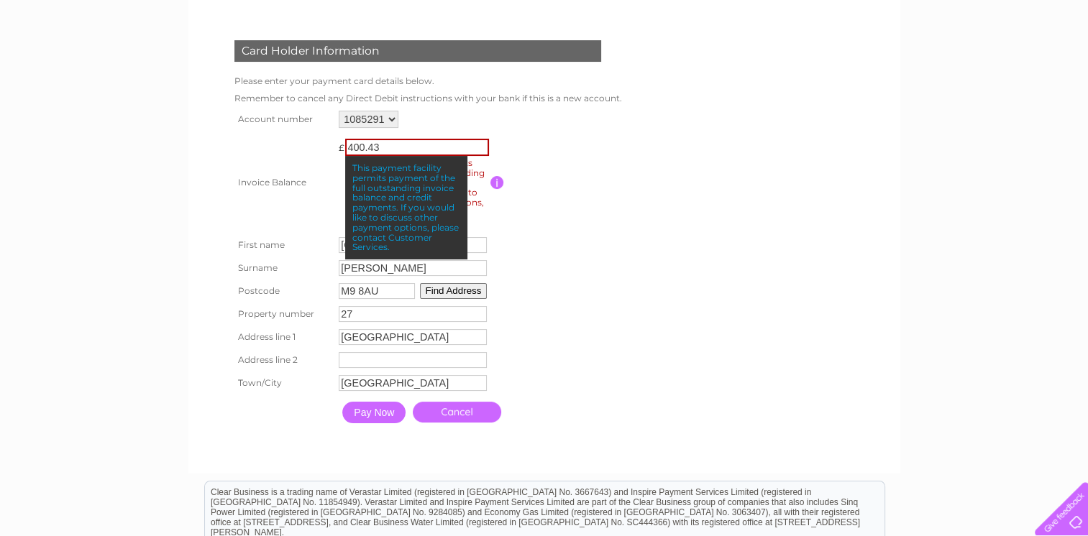
click at [497, 181] on input "button" at bounding box center [497, 182] width 14 height 13
click at [590, 244] on table "Account number 1085291 1103622 Invoice Balance £ 400.43 First name Denver" at bounding box center [425, 269] width 388 height 324
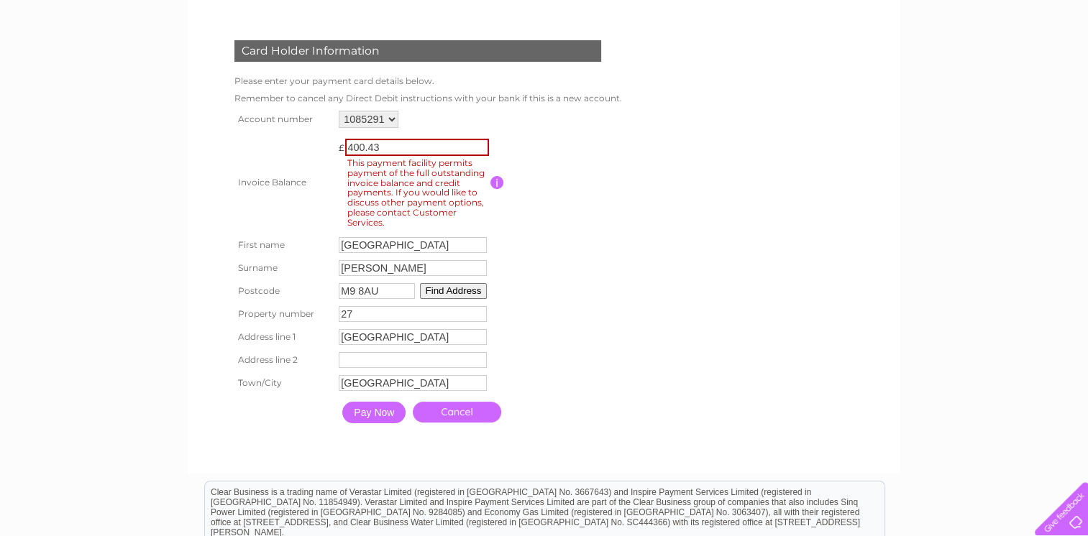
click at [449, 416] on link "Cancel" at bounding box center [457, 412] width 88 height 21
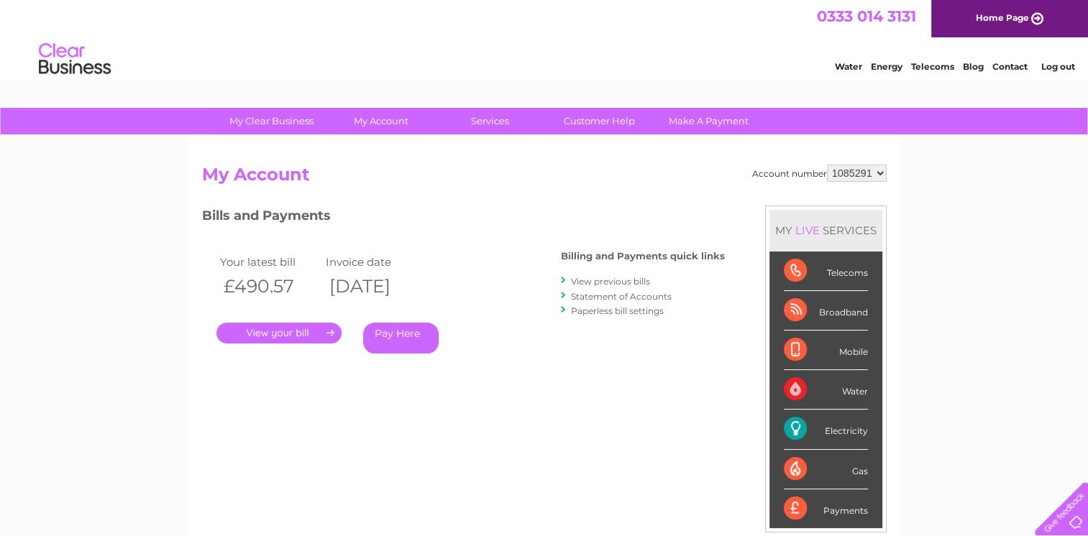
click at [390, 334] on link "Pay Here" at bounding box center [401, 338] width 76 height 31
click at [258, 332] on link "." at bounding box center [278, 333] width 125 height 21
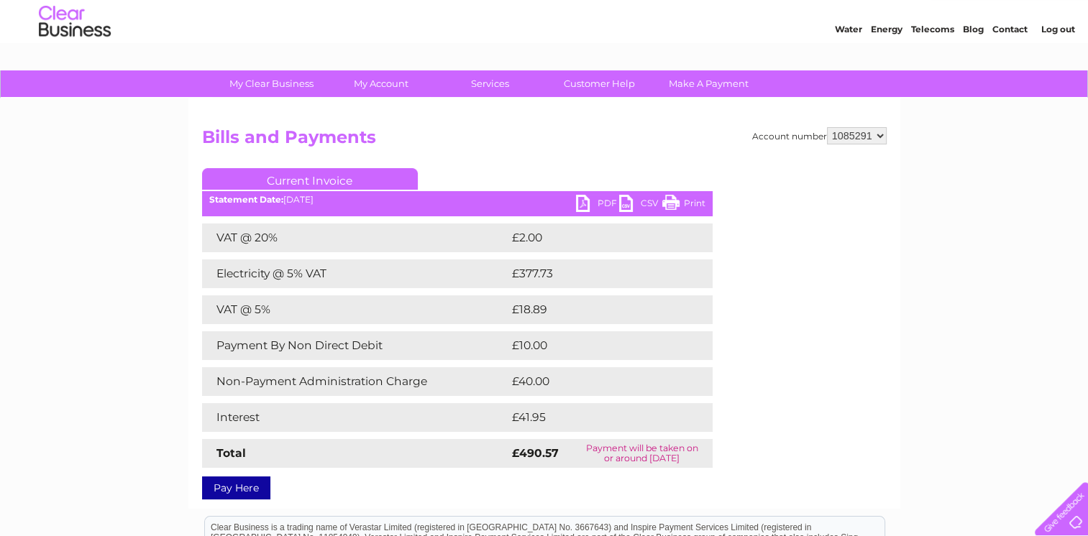
scroll to position [106, 0]
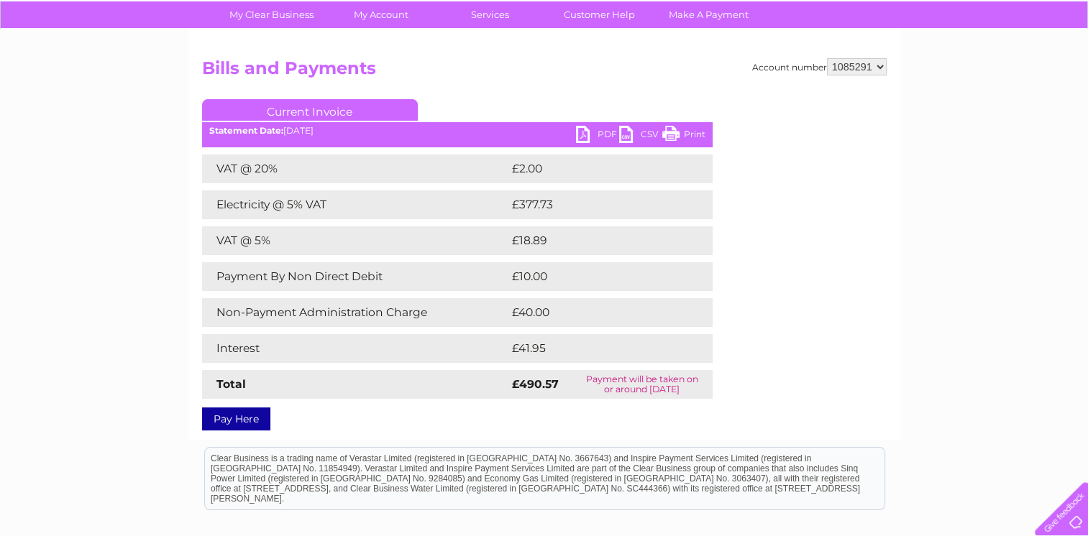
click at [245, 416] on link "Pay Here" at bounding box center [236, 419] width 68 height 23
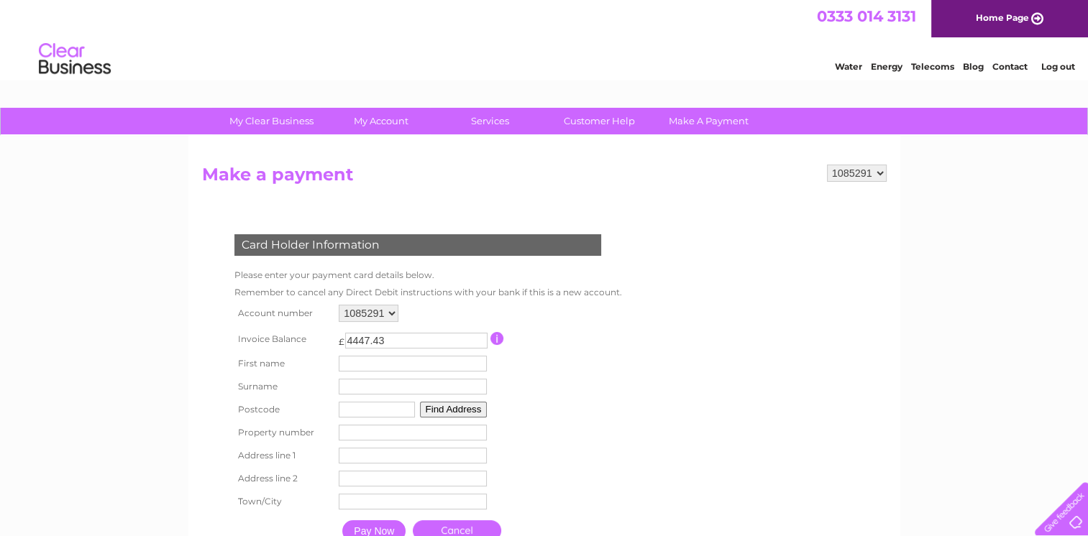
click at [480, 344] on input "4447.43" at bounding box center [416, 341] width 142 height 16
click at [480, 344] on input "4439.43" at bounding box center [416, 341] width 142 height 16
click at [480, 344] on input "4438.43" at bounding box center [416, 341] width 142 height 16
click at [480, 344] on input "4437.43" at bounding box center [416, 341] width 142 height 16
click at [476, 341] on input "485.43" at bounding box center [416, 341] width 142 height 16
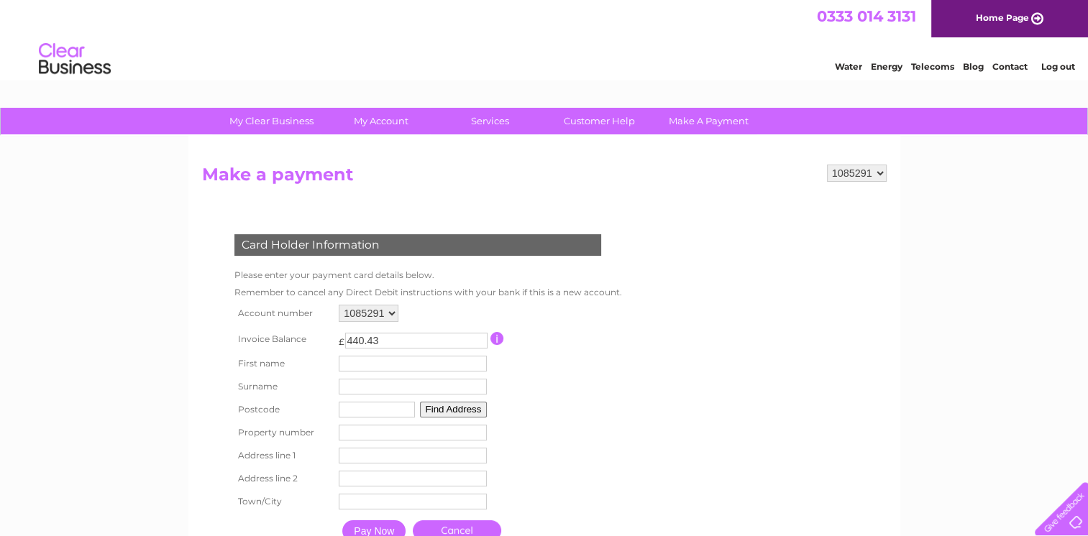
click at [480, 340] on input "440.43" at bounding box center [416, 341] width 142 height 16
click at [480, 340] on input "416.43" at bounding box center [416, 341] width 142 height 16
click at [480, 340] on input "408.43" at bounding box center [416, 341] width 142 height 16
click at [480, 340] on input "407.43" at bounding box center [416, 341] width 142 height 16
click at [480, 340] on input "404.43" at bounding box center [416, 341] width 142 height 16
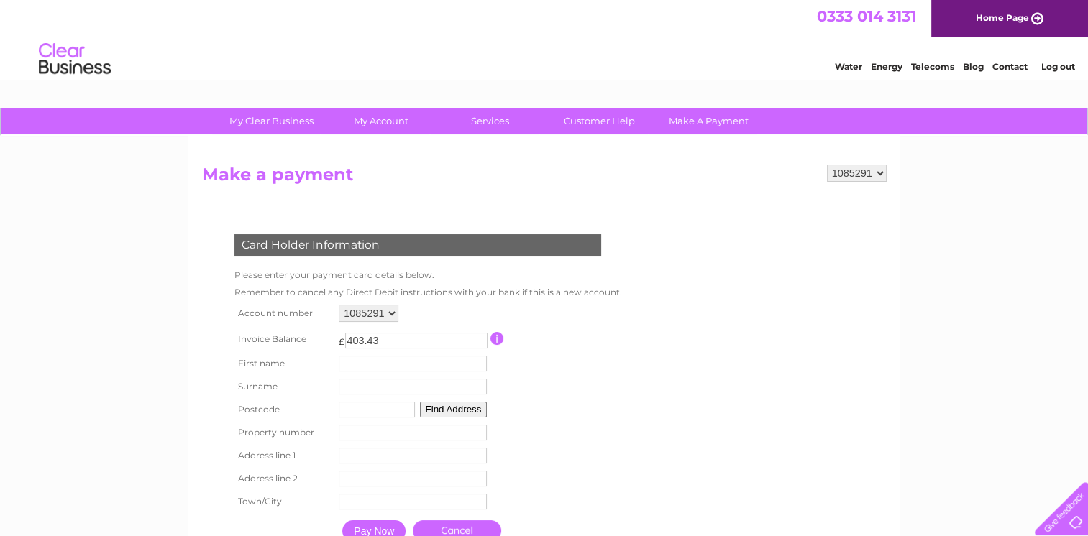
click at [480, 340] on input "403.43" at bounding box center [416, 341] width 142 height 16
click at [480, 340] on input "402.43" at bounding box center [416, 341] width 142 height 16
click at [480, 340] on input "401.43" at bounding box center [416, 341] width 142 height 16
click at [480, 340] on input "400.43" at bounding box center [416, 341] width 142 height 16
click at [480, 340] on input "399.43" at bounding box center [416, 341] width 142 height 16
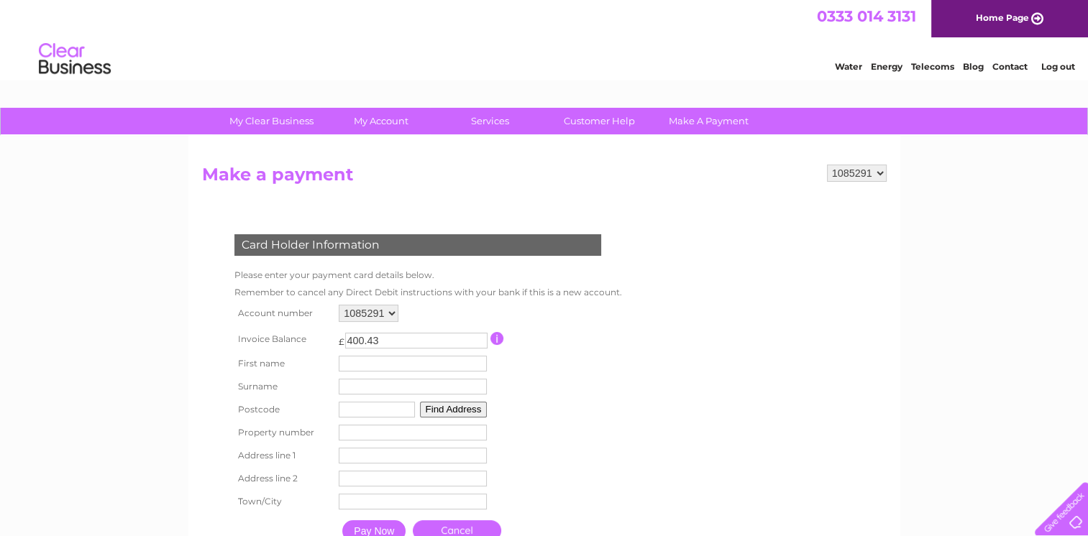
type input "400.43"
click at [480, 334] on input "400.43" at bounding box center [416, 341] width 142 height 16
click at [416, 362] on input "text" at bounding box center [415, 364] width 150 height 17
click at [360, 361] on input "De" at bounding box center [415, 364] width 150 height 17
click at [354, 377] on td "Surname" at bounding box center [415, 387] width 157 height 24
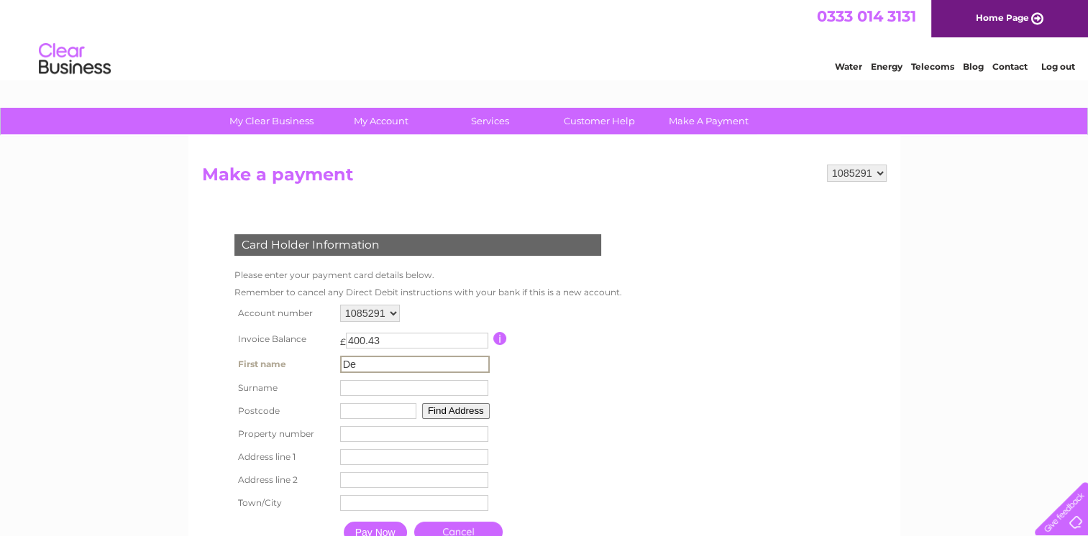
click at [360, 360] on input "De" at bounding box center [415, 364] width 150 height 17
type input "Denver"
click at [358, 383] on input "text" at bounding box center [415, 387] width 150 height 17
click at [344, 391] on input "cardwell" at bounding box center [415, 387] width 150 height 17
type input "Cardwell"
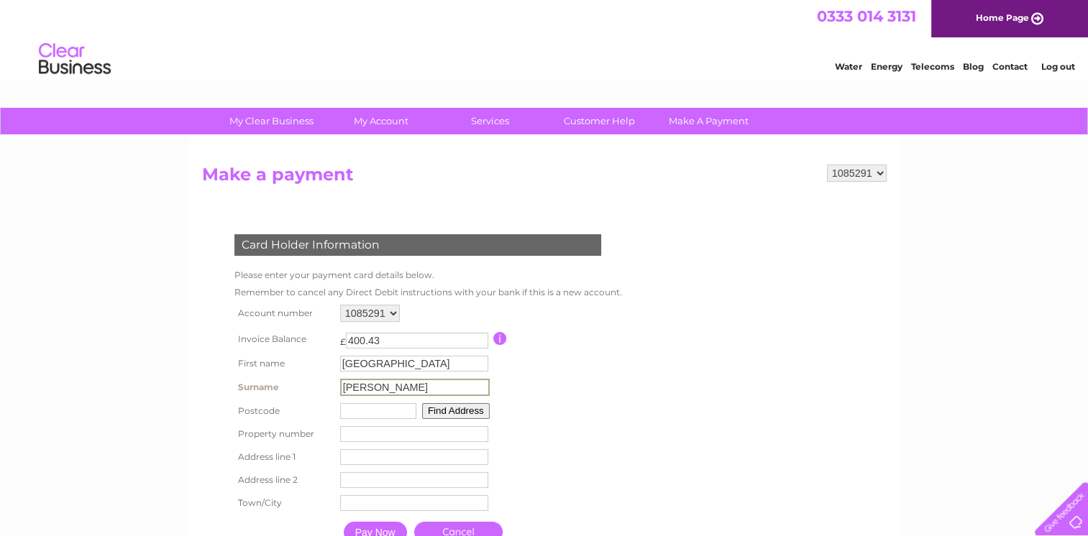
click at [344, 412] on input "text" at bounding box center [378, 411] width 76 height 16
click at [344, 412] on input "text" at bounding box center [377, 410] width 76 height 16
type input "BT38 9QA"
type input "2A Balmoral Avenue"
type input "Whitehead"
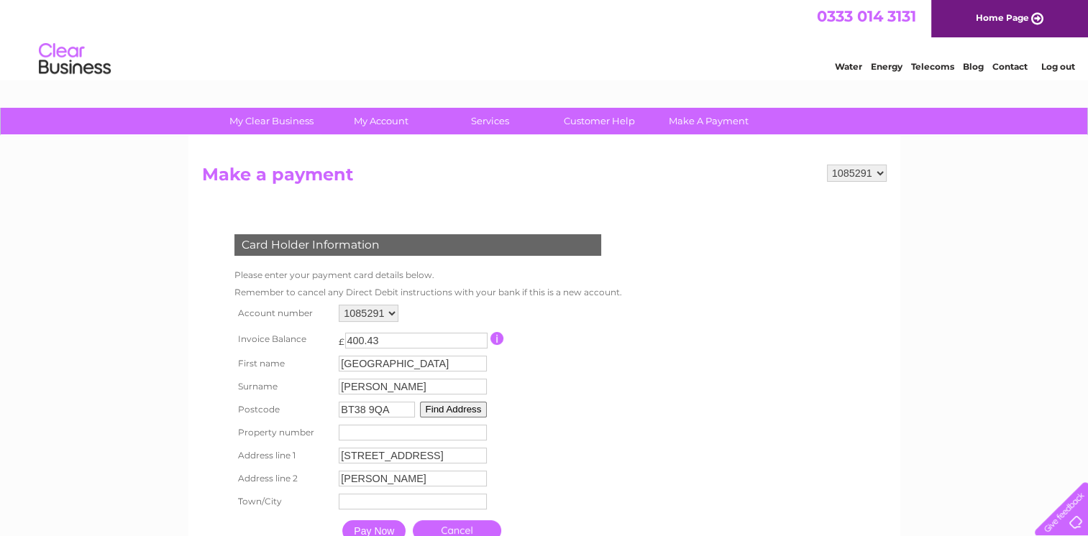
type input "Whitehead"
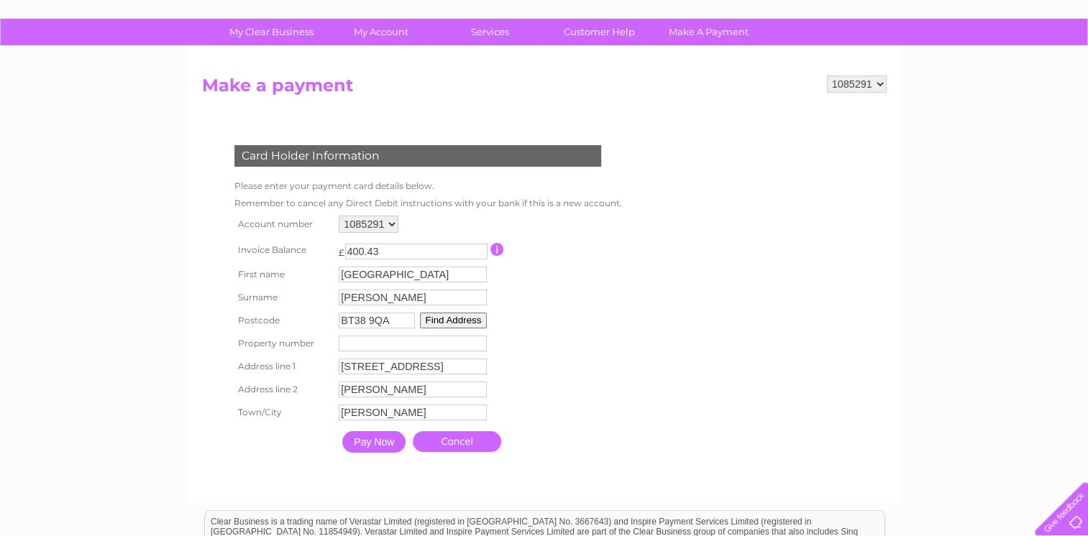
scroll to position [155, 0]
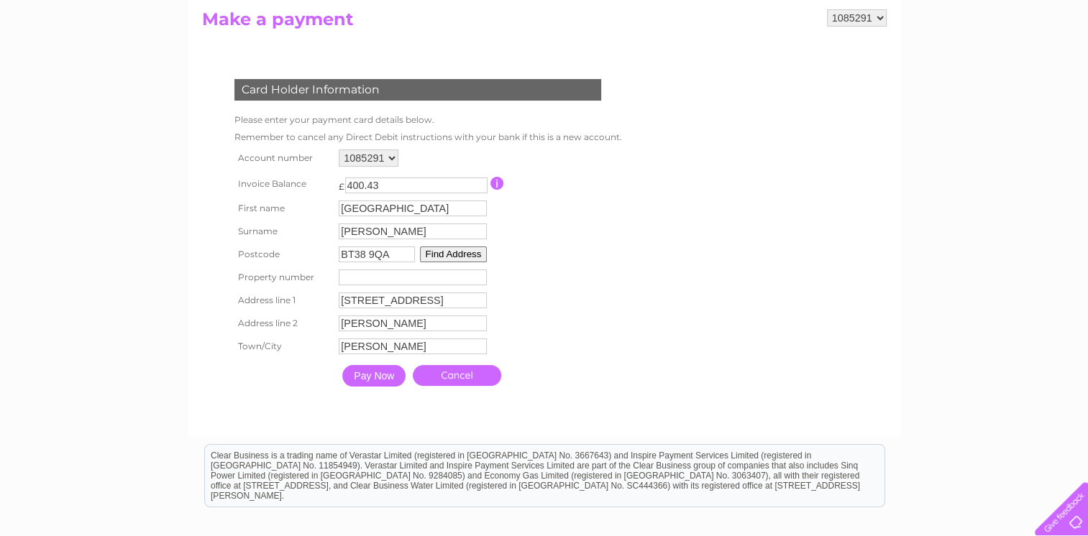
click at [373, 373] on input "Pay Now" at bounding box center [373, 376] width 63 height 22
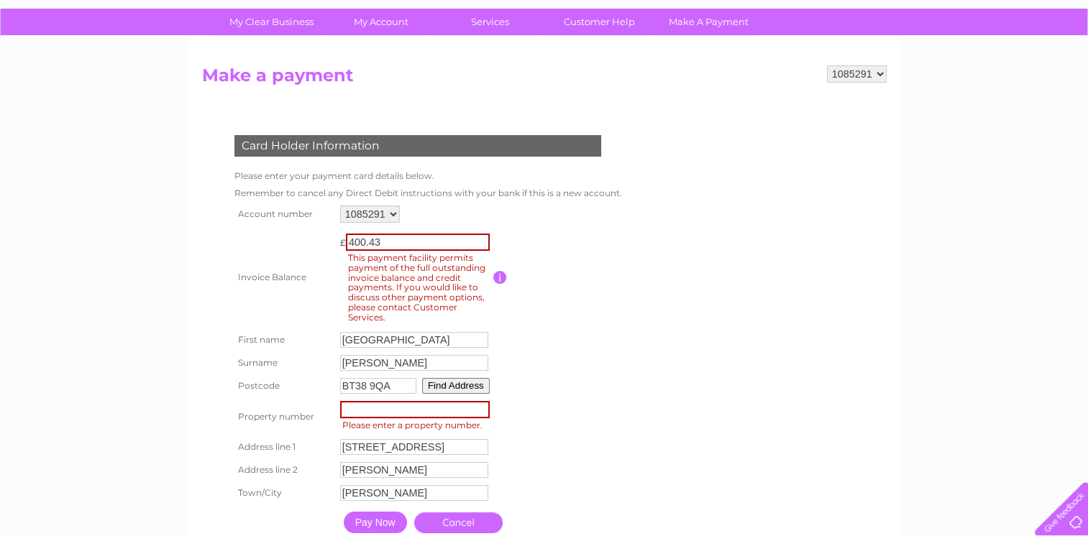
scroll to position [60, 0]
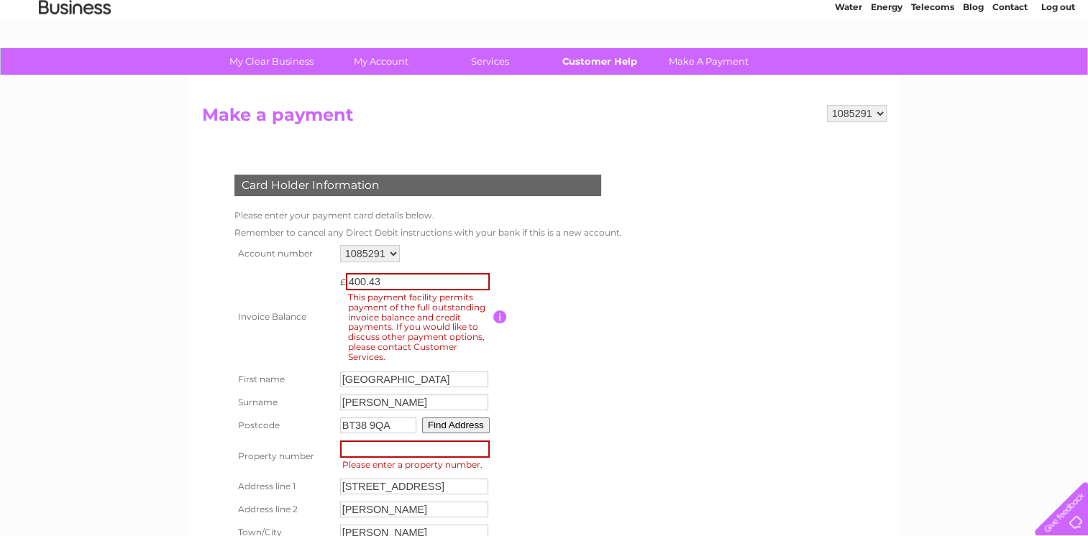
click at [616, 60] on link "Customer Help" at bounding box center [599, 61] width 119 height 27
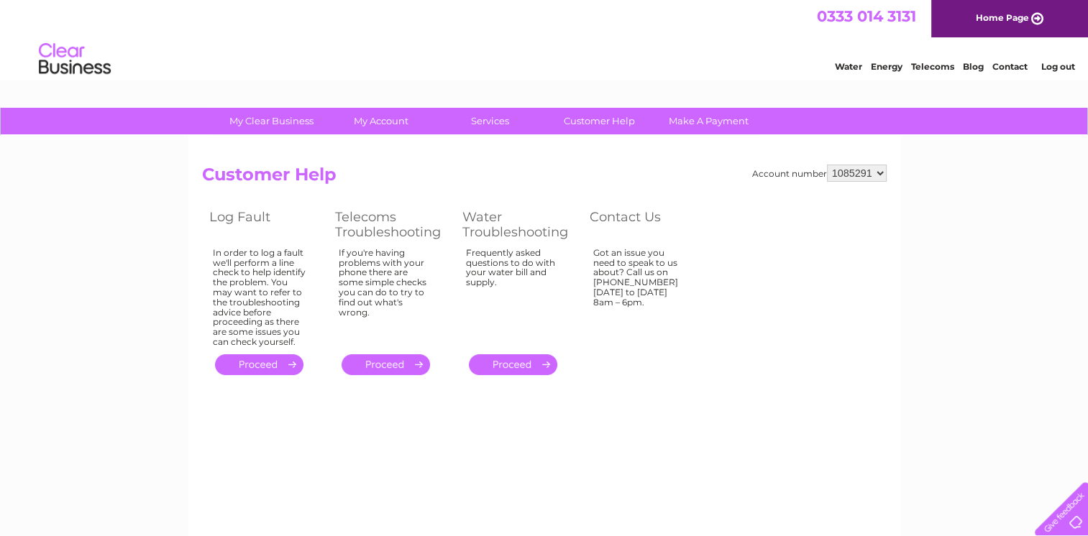
click at [879, 173] on select "1085291 1103622" at bounding box center [857, 173] width 60 height 17
click at [827, 165] on select "1085291 1103622" at bounding box center [857, 173] width 60 height 17
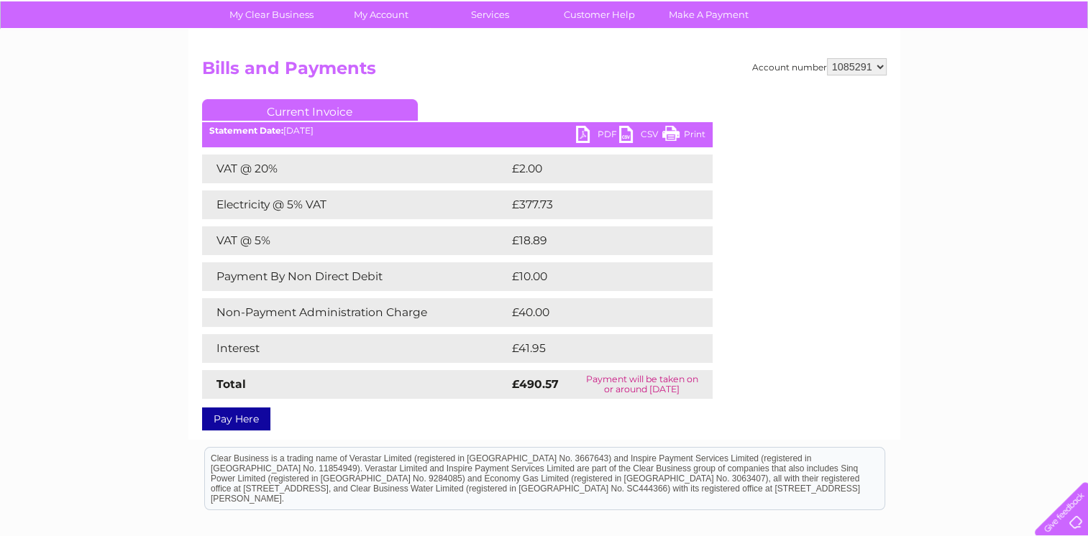
click at [606, 131] on link "PDF" at bounding box center [597, 136] width 43 height 21
